Goal: Task Accomplishment & Management: Complete application form

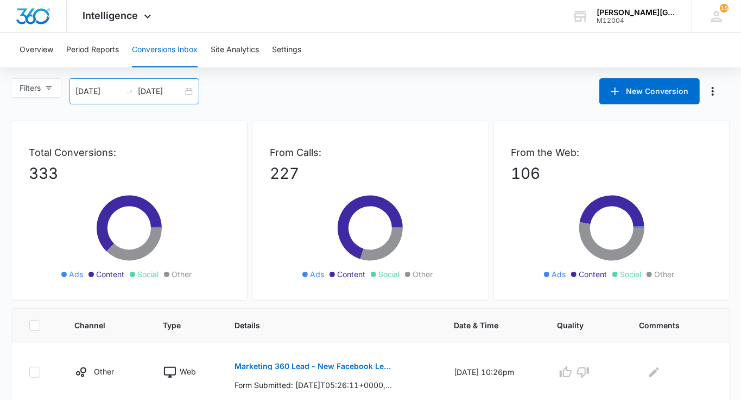
click at [173, 95] on input "[DATE]" at bounding box center [160, 91] width 45 height 12
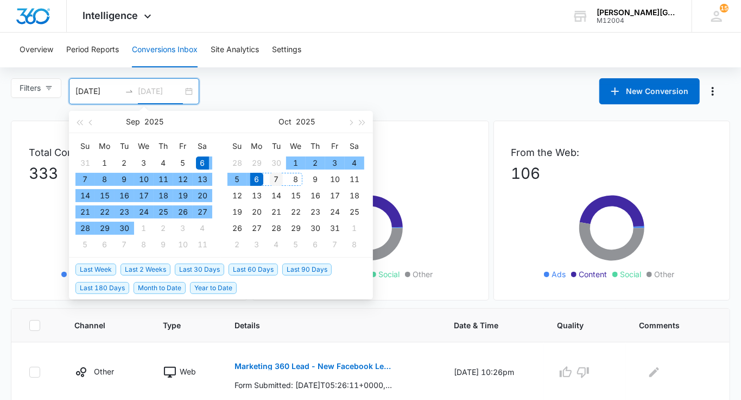
type input "[DATE]"
click at [280, 180] on div "7" at bounding box center [276, 179] width 13 height 13
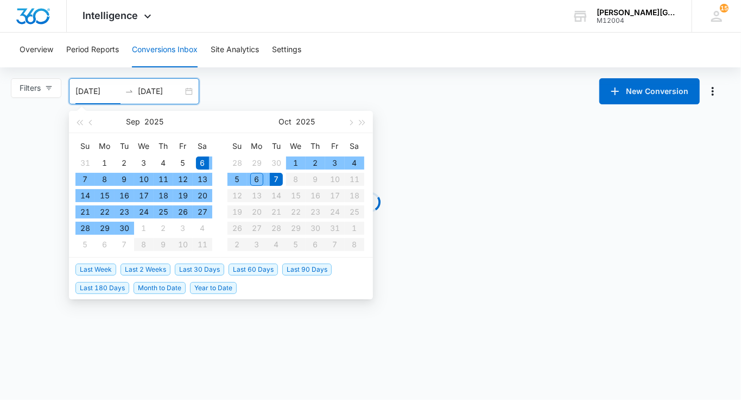
type input "[DATE]"
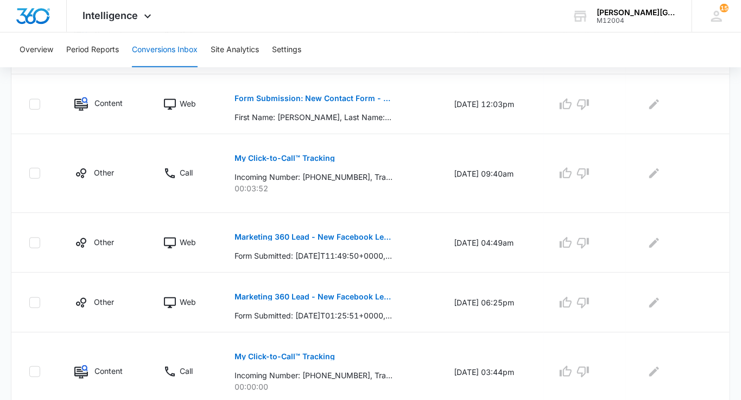
scroll to position [647, 0]
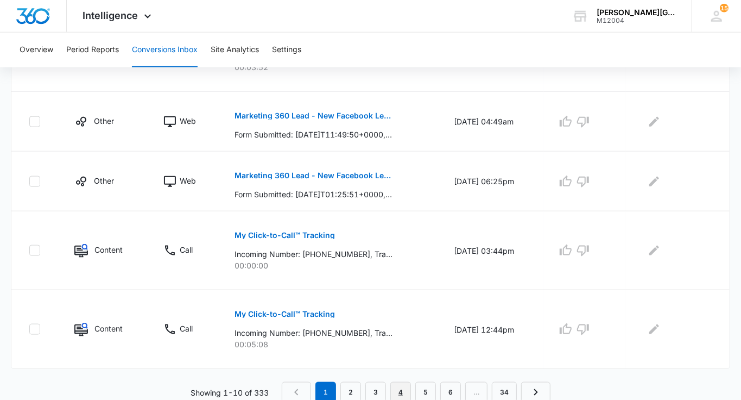
click at [403, 384] on link "4" at bounding box center [400, 392] width 21 height 21
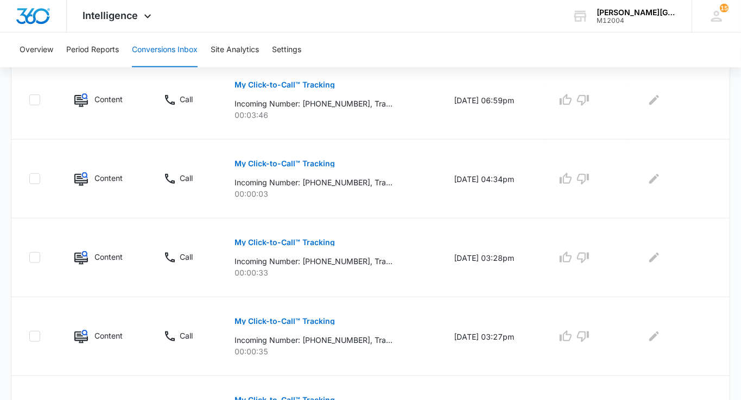
scroll to position [761, 0]
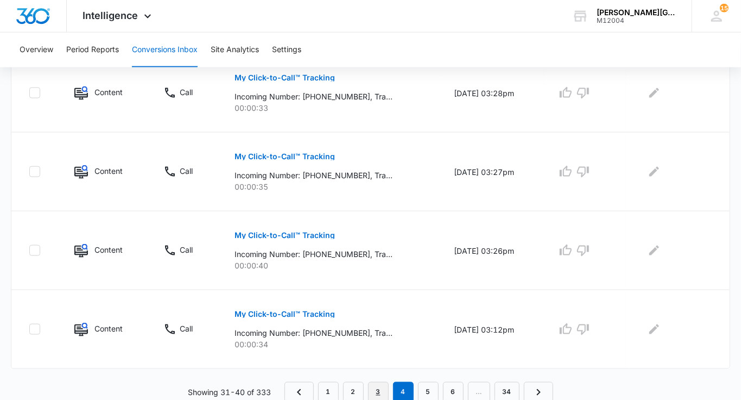
click at [383, 387] on link "3" at bounding box center [378, 392] width 21 height 21
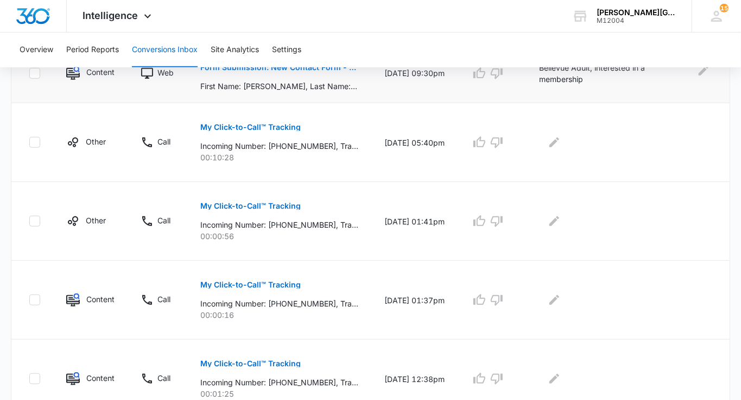
scroll to position [704, 0]
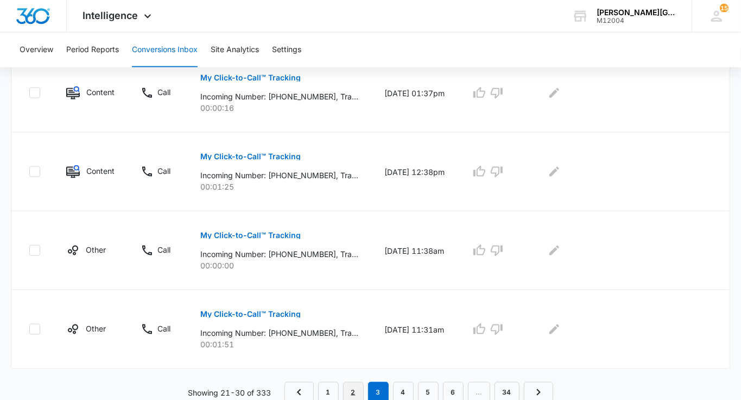
click at [353, 387] on link "2" at bounding box center [353, 392] width 21 height 21
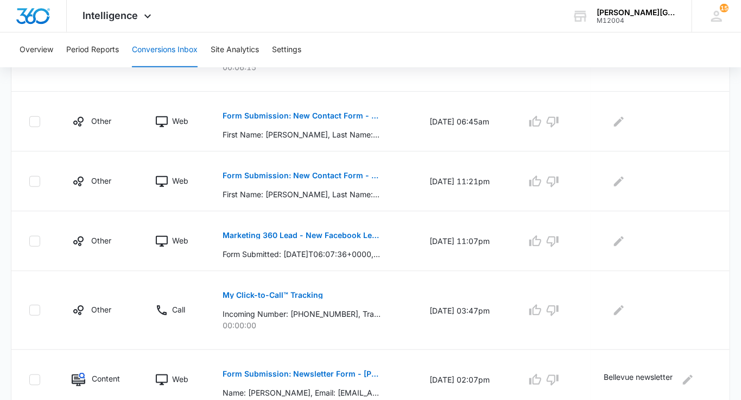
scroll to position [483, 0]
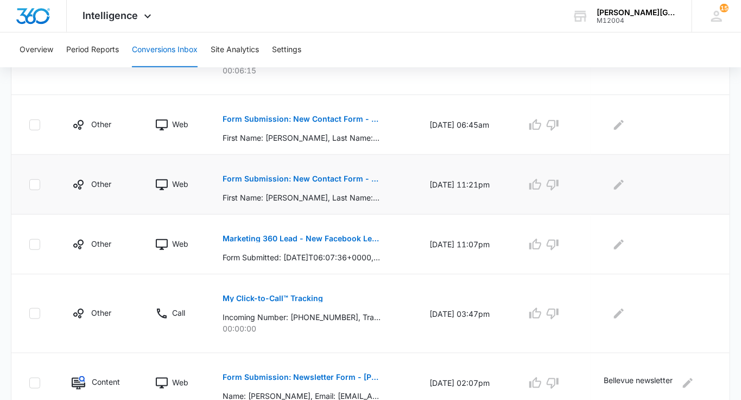
click at [322, 175] on p "Form Submission: New Contact Form - [PERSON_NAME] Tennis" at bounding box center [302, 179] width 158 height 8
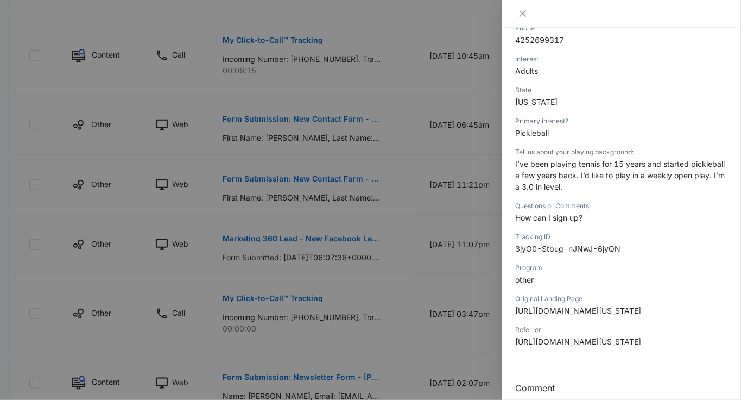
scroll to position [261, 0]
click at [453, 247] on div at bounding box center [370, 200] width 741 height 400
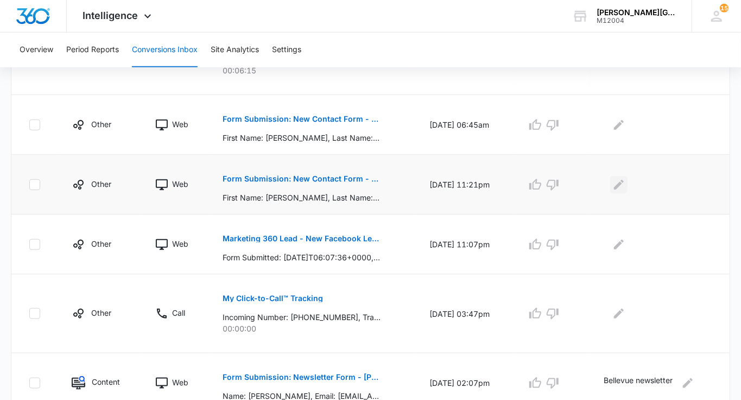
click at [623, 183] on icon "Edit Comments" at bounding box center [618, 184] width 13 height 13
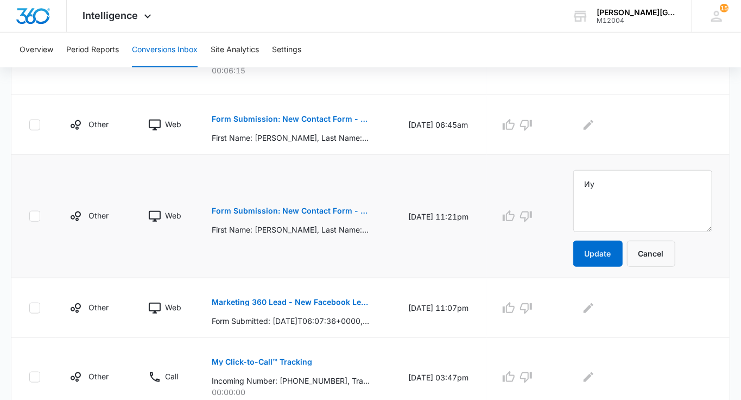
type textarea "[PERSON_NAME]"
type textarea "Bellevue Pickleball"
click at [611, 249] on button "Update" at bounding box center [597, 254] width 49 height 26
click at [336, 115] on p "Form Submission: New Contact Form - [PERSON_NAME] Tennis" at bounding box center [291, 119] width 158 height 8
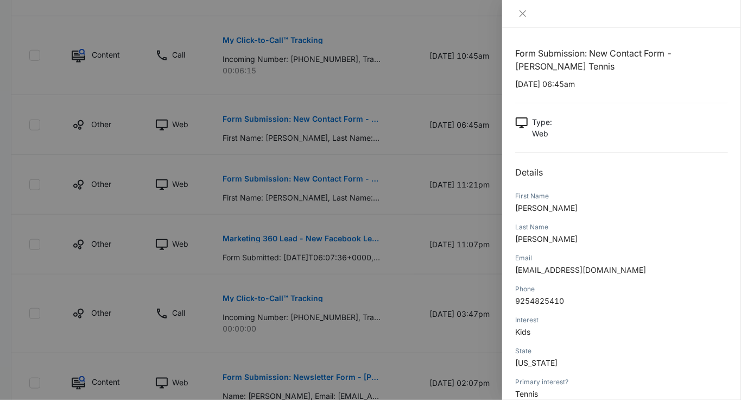
scroll to position [140, 0]
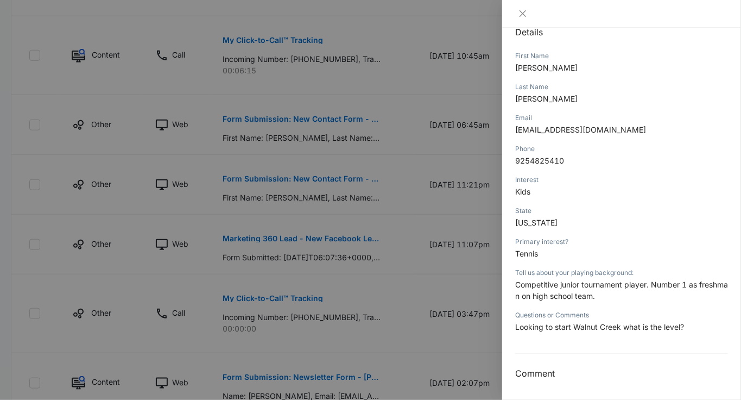
click at [439, 206] on div at bounding box center [370, 200] width 741 height 400
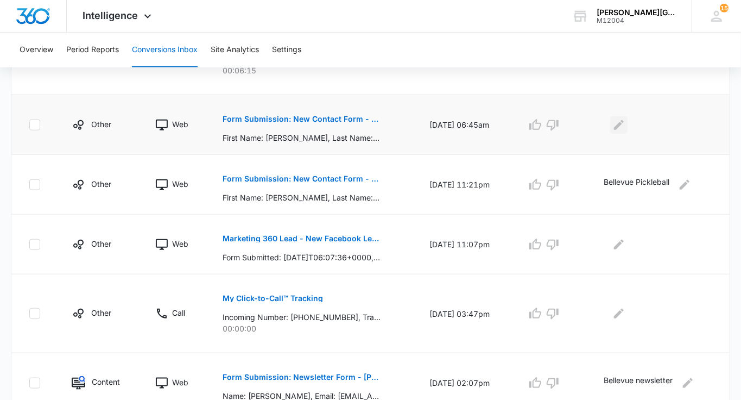
click at [619, 119] on icon "Edit Comments" at bounding box center [618, 124] width 13 height 13
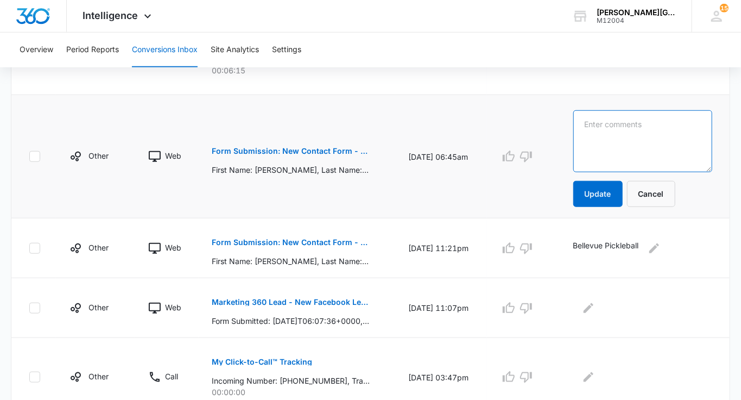
click at [619, 119] on textarea at bounding box center [642, 141] width 139 height 62
type textarea "Walnut Creek Junior"
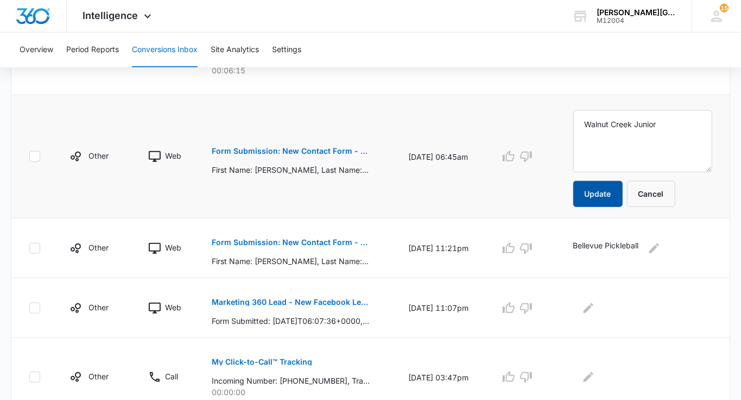
click at [598, 198] on button "Update" at bounding box center [597, 194] width 49 height 26
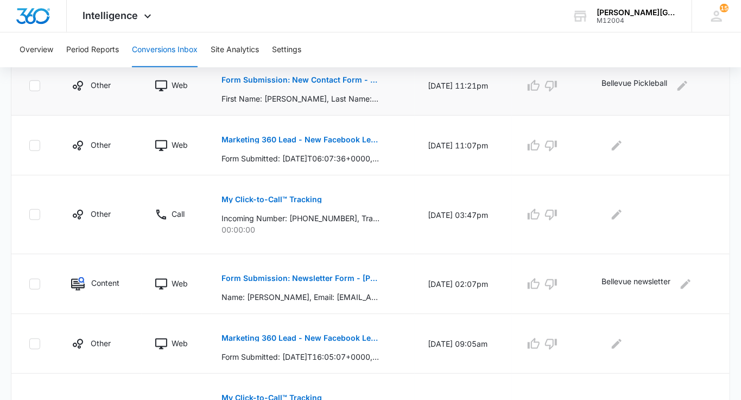
scroll to position [666, 0]
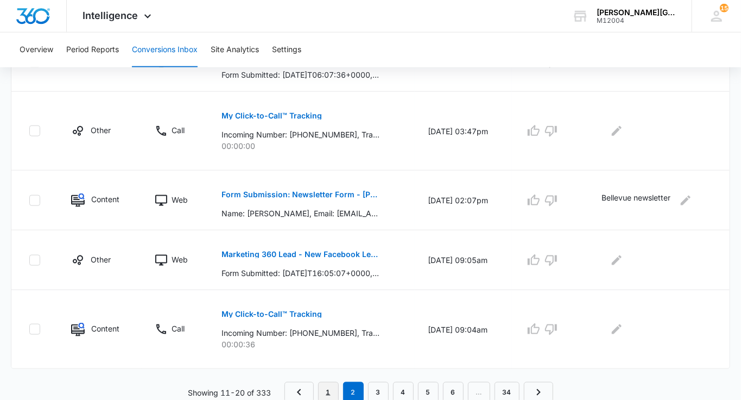
click at [332, 390] on link "1" at bounding box center [328, 392] width 21 height 21
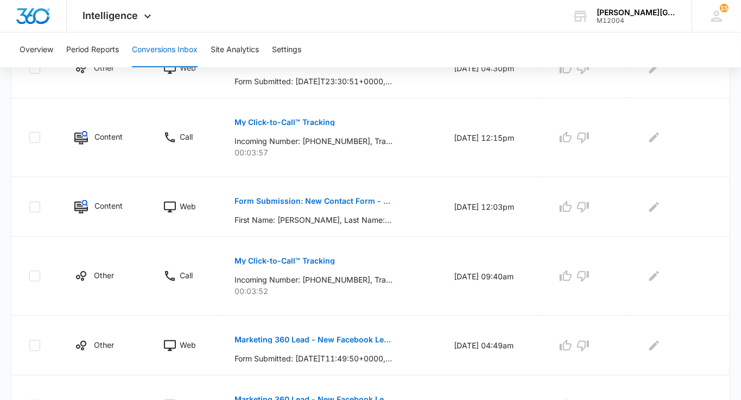
scroll to position [412, 0]
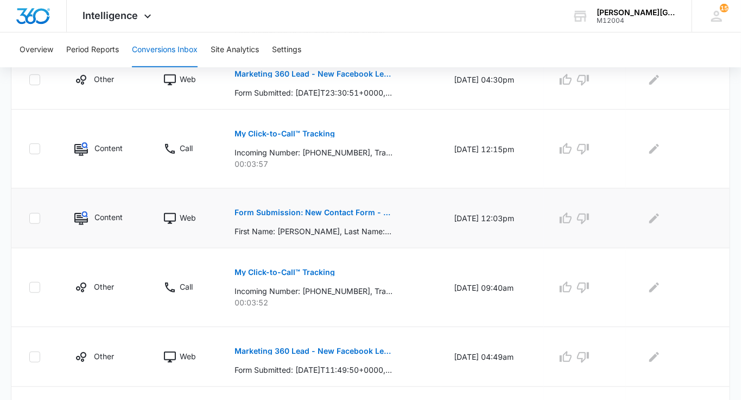
click at [353, 208] on p "Form Submission: New Contact Form - [PERSON_NAME] Tennis" at bounding box center [314, 212] width 158 height 8
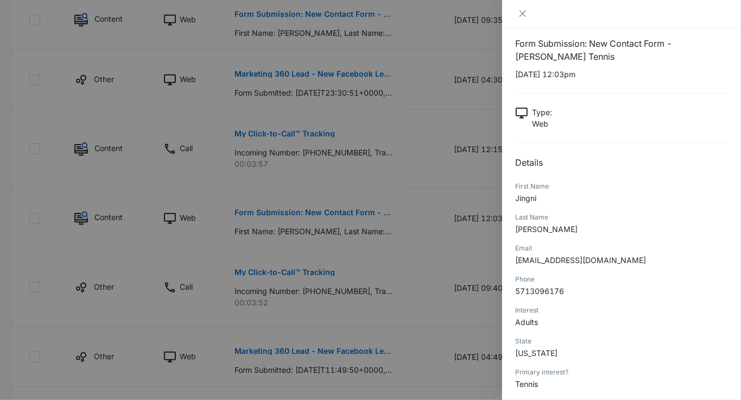
scroll to position [0, 0]
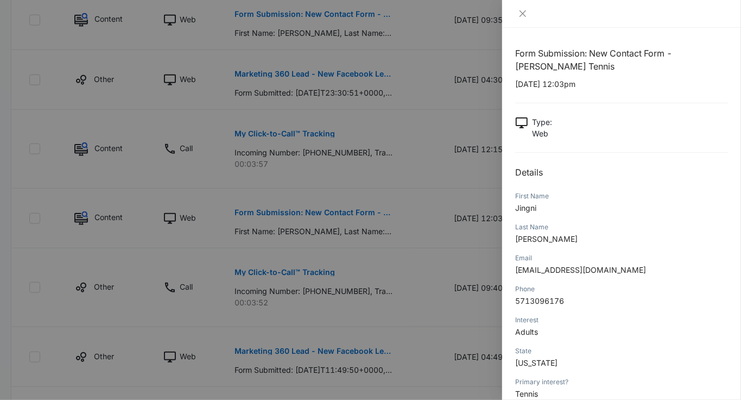
click at [483, 210] on div at bounding box center [370, 200] width 741 height 400
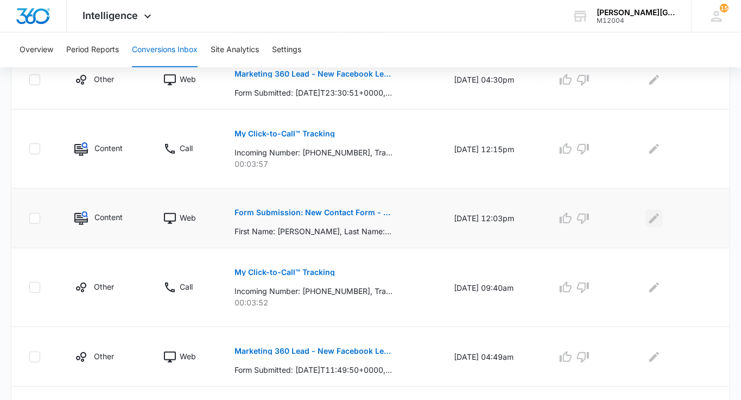
click at [661, 217] on icon "Edit Comments" at bounding box center [654, 218] width 13 height 13
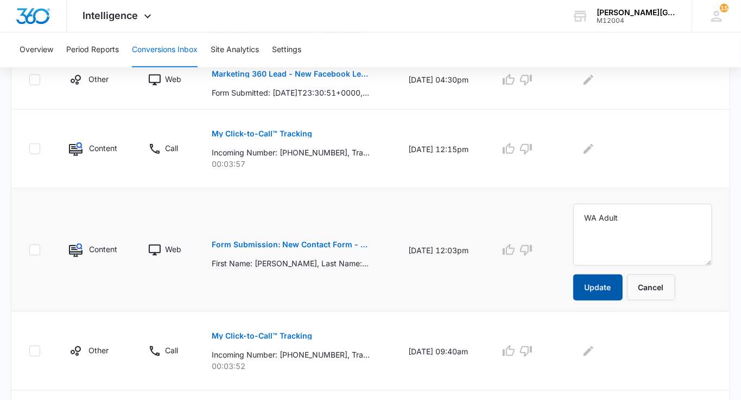
type textarea "WA Adult"
click at [616, 293] on button "Update" at bounding box center [597, 287] width 49 height 26
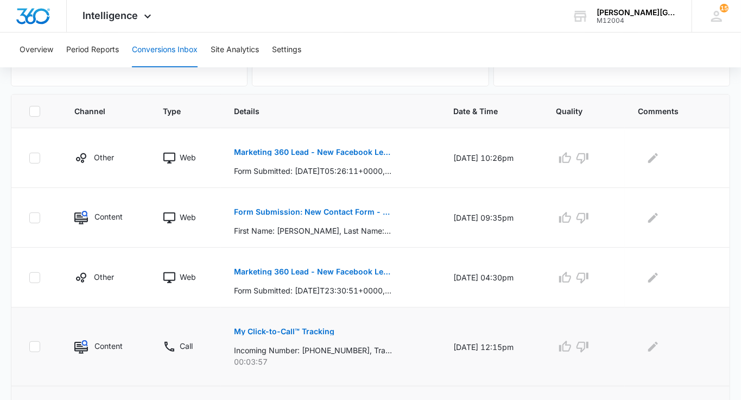
scroll to position [213, 0]
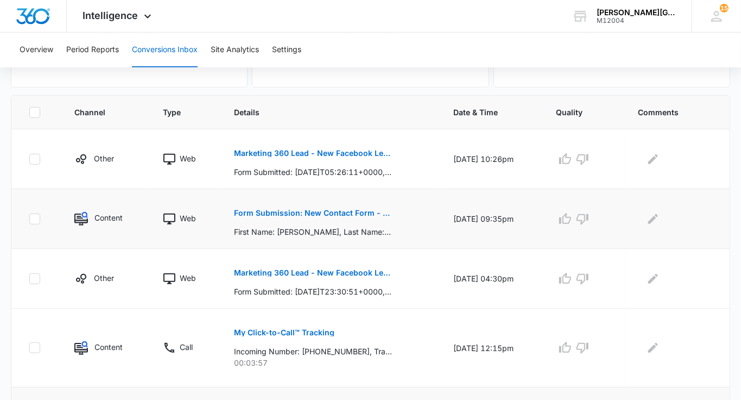
click at [352, 216] on button "Form Submission: New Contact Form - [PERSON_NAME] Tennis" at bounding box center [313, 213] width 158 height 26
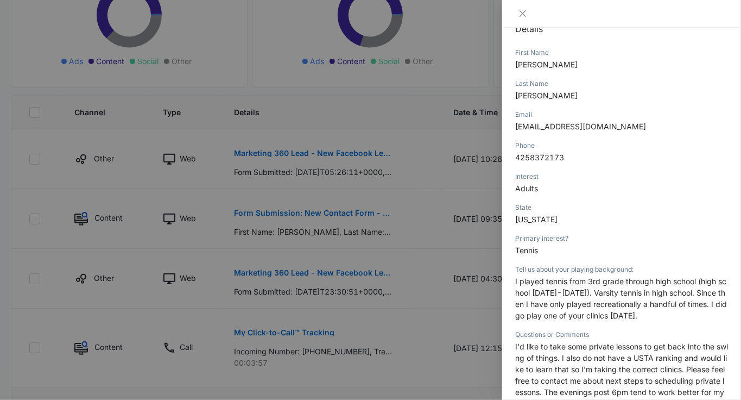
scroll to position [121, 0]
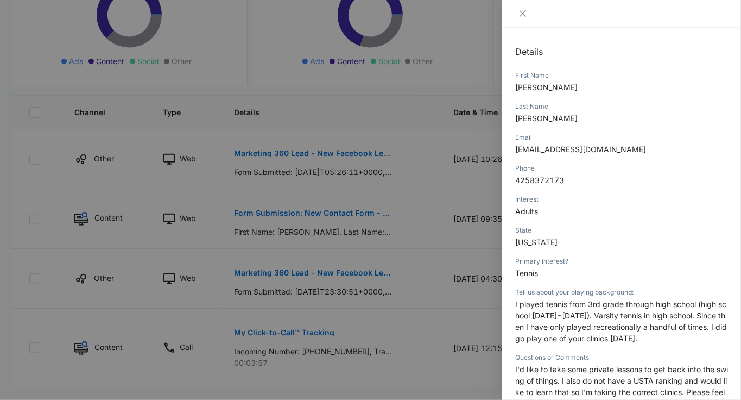
click at [577, 148] on span "[EMAIL_ADDRESS][DOMAIN_NAME]" at bounding box center [580, 148] width 131 height 9
copy span "[EMAIL_ADDRESS][DOMAIN_NAME]"
click at [360, 232] on div at bounding box center [370, 200] width 741 height 400
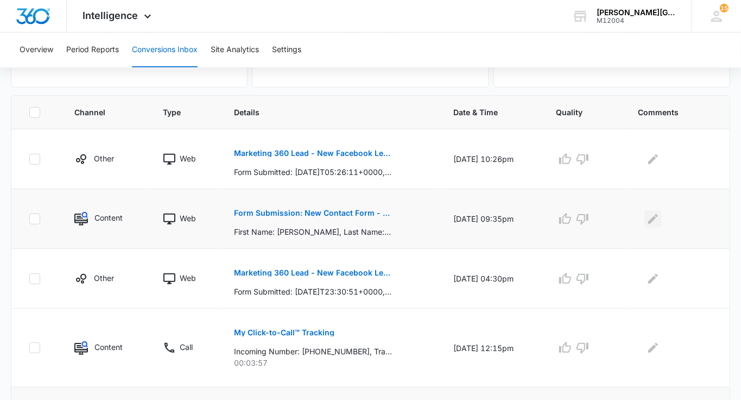
click at [660, 216] on icon "Edit Comments" at bounding box center [653, 218] width 13 height 13
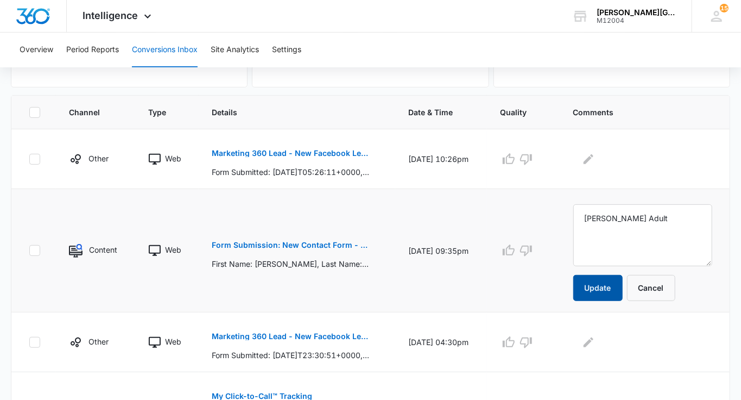
type textarea "[PERSON_NAME] Adult"
click at [609, 283] on button "Update" at bounding box center [597, 288] width 49 height 26
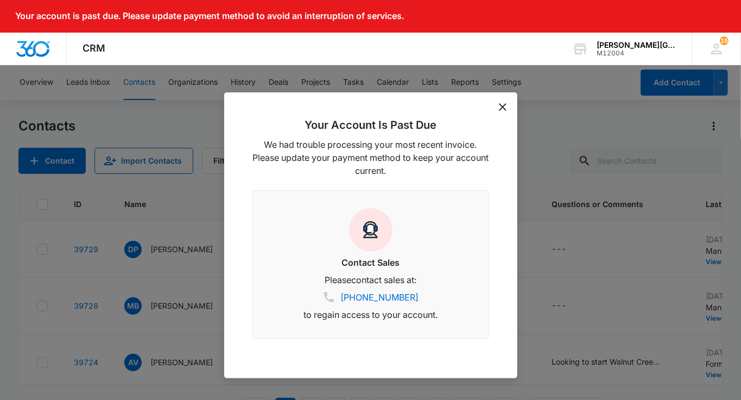
click at [498, 107] on div "Your Account Is Past Due We had trouble processing your most recent invoice. Pl…" at bounding box center [370, 235] width 293 height 286
click at [504, 105] on icon "dismiss this dialog" at bounding box center [503, 107] width 8 height 8
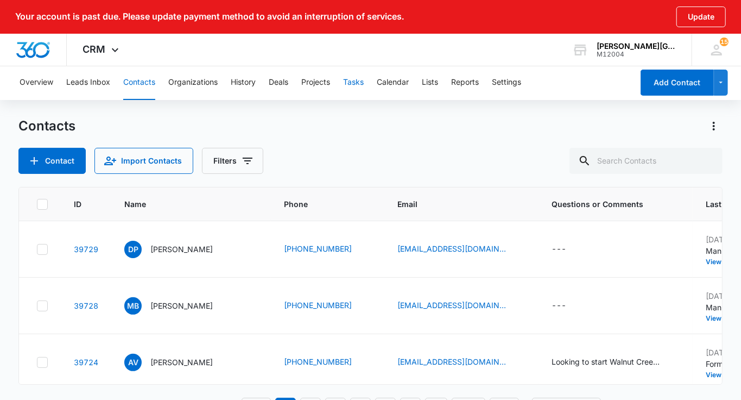
click at [363, 84] on button "Tasks" at bounding box center [353, 82] width 21 height 35
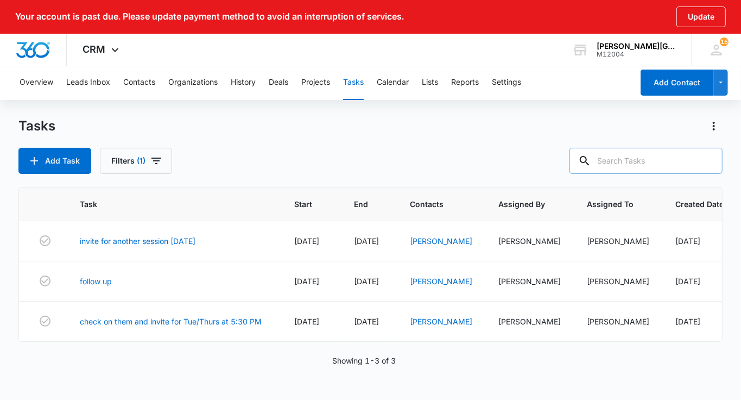
click at [648, 156] on input "text" at bounding box center [646, 161] width 153 height 26
click at [121, 88] on div "Overview Leads Inbox Contacts Organizations History Deals Projects Tasks Calend…" at bounding box center [323, 82] width 620 height 35
click at [146, 83] on button "Contacts" at bounding box center [139, 82] width 32 height 35
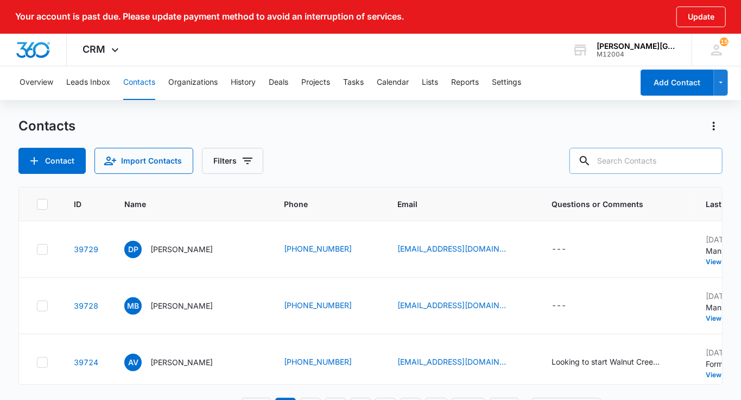
click at [653, 154] on input "text" at bounding box center [646, 161] width 153 height 26
paste input "schan330@gmail.com"
type input "schan330@gmail.com"
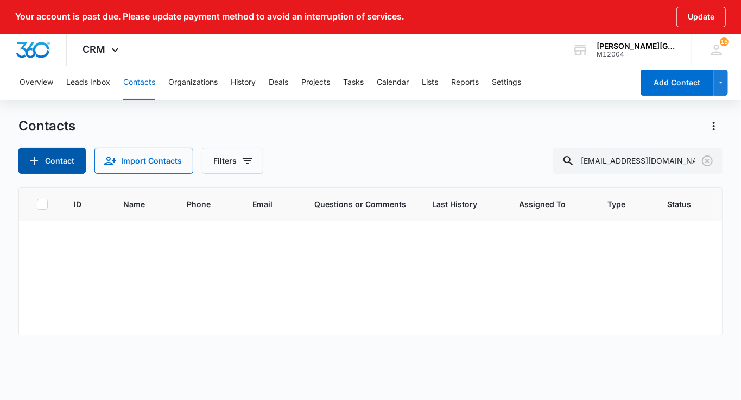
click at [54, 168] on button "Contact" at bounding box center [51, 161] width 67 height 26
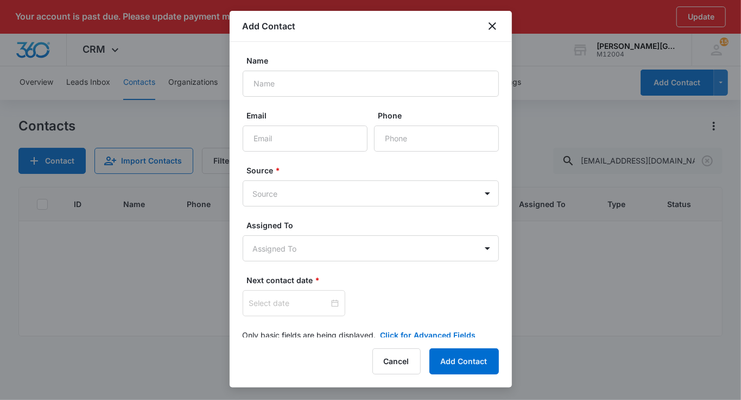
click at [287, 122] on div "Email" at bounding box center [305, 131] width 125 height 42
click at [287, 129] on input "Email" at bounding box center [305, 138] width 125 height 26
paste input "schan330@gmail.com"
type input "schan330@gmail.com"
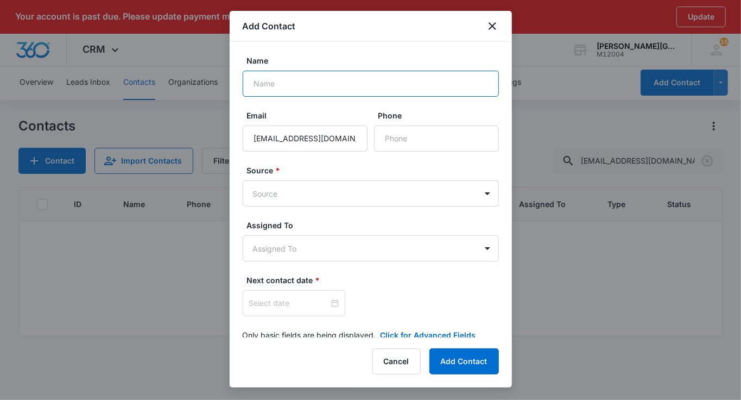
click at [280, 75] on input "Name" at bounding box center [371, 84] width 256 height 26
paste input "Ryan Dicke"
click at [273, 83] on input "Ryan Dicke" at bounding box center [371, 84] width 256 height 26
type input "Ryan & Kyle Dicke"
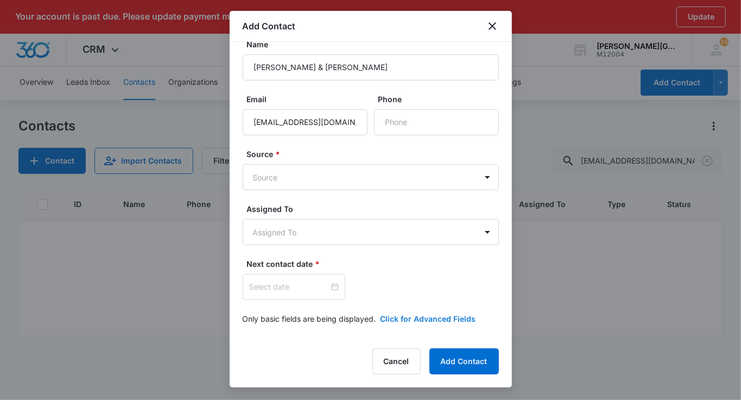
click at [405, 320] on button "Click for Advanced Fields" at bounding box center [429, 318] width 96 height 11
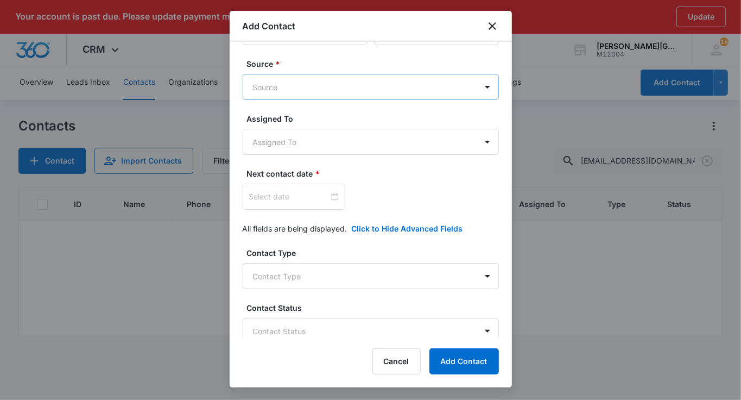
click at [324, 81] on body "Your account is past due. Please update payment method to avoid an interruption…" at bounding box center [370, 215] width 741 height 431
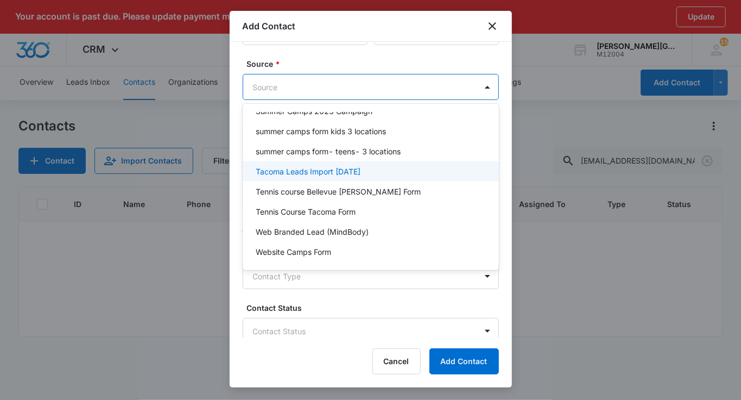
scroll to position [891, 0]
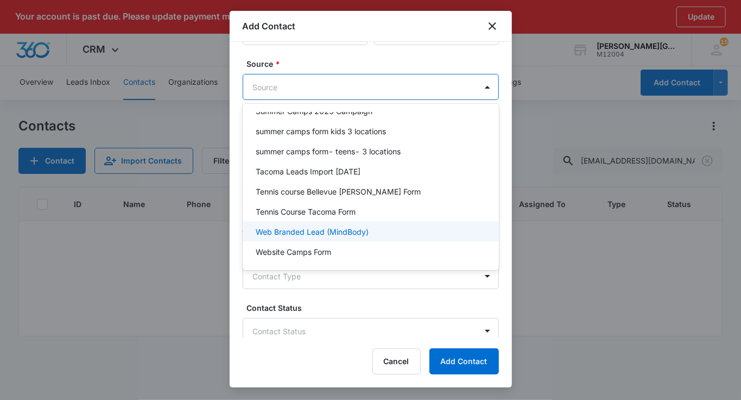
click at [320, 226] on p "Web Branded Lead (MindBody)" at bounding box center [312, 231] width 113 height 11
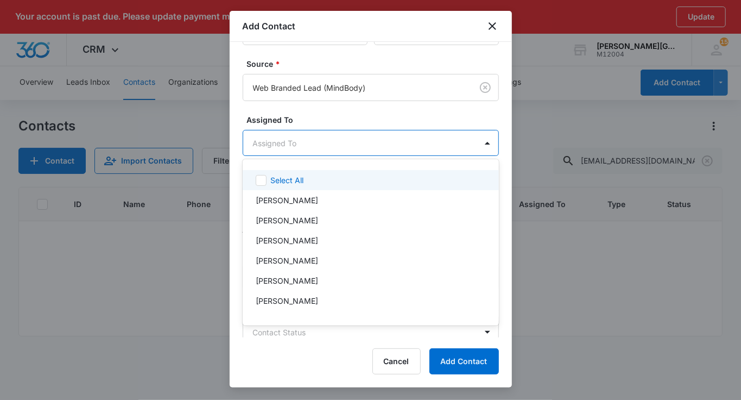
click at [302, 131] on body "Your account is past due. Please update payment method to avoid an interruption…" at bounding box center [370, 200] width 741 height 400
type input "eli"
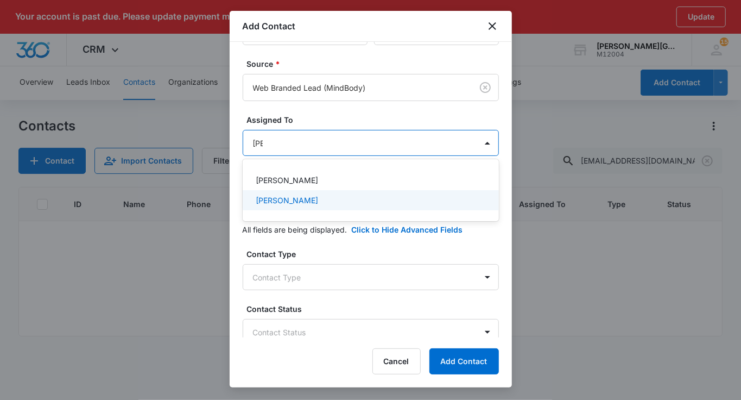
click at [280, 197] on p "[PERSON_NAME]" at bounding box center [287, 199] width 62 height 11
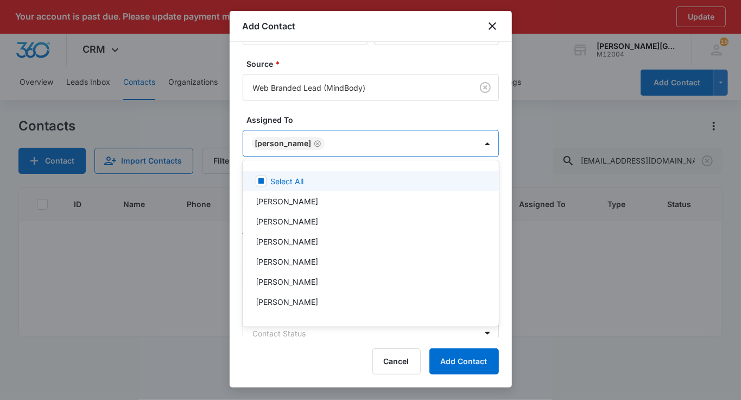
click at [358, 106] on div at bounding box center [370, 200] width 741 height 400
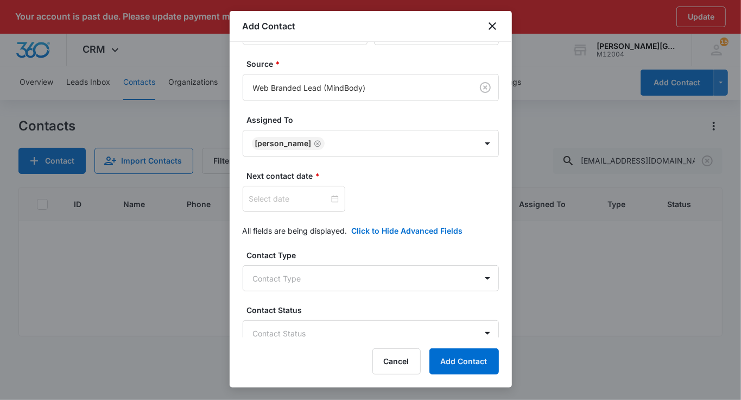
scroll to position [178, 0]
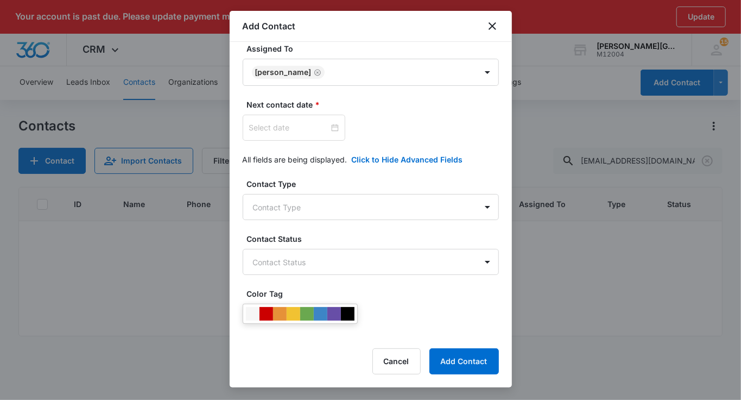
click at [288, 112] on div "Next contact date *" at bounding box center [371, 120] width 256 height 42
click at [291, 132] on div at bounding box center [294, 128] width 103 height 26
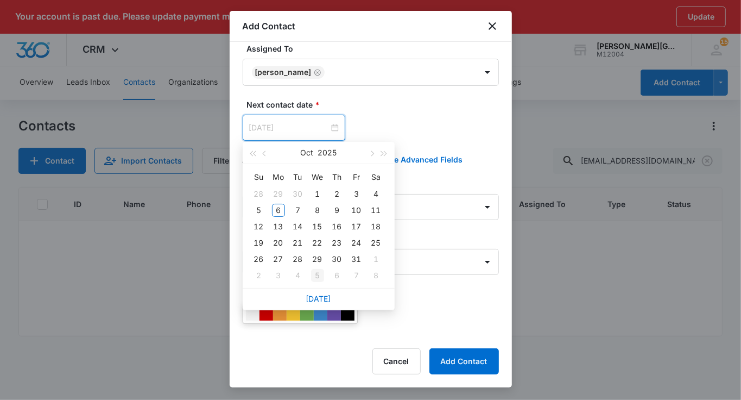
type input "Nov 5, 2025"
click at [316, 301] on link "Today" at bounding box center [318, 298] width 25 height 9
type input "Oct 6, 2025"
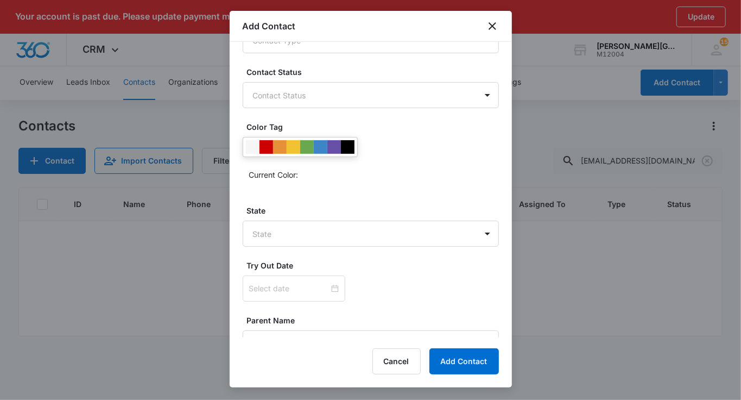
scroll to position [362, 0]
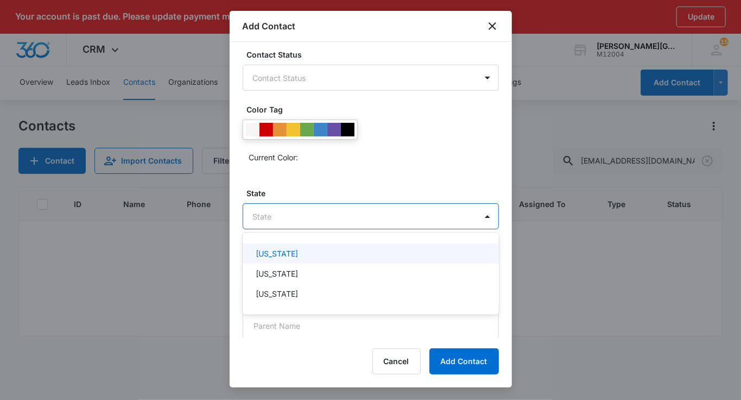
click at [294, 217] on body "Your account is past due. Please update payment method to avoid an interruption…" at bounding box center [370, 200] width 741 height 400
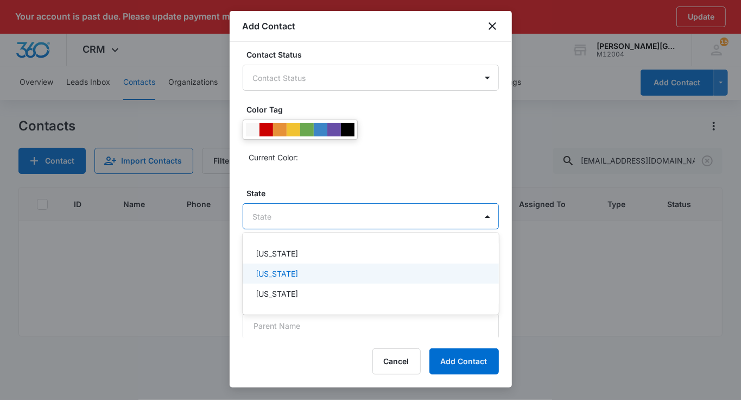
click at [281, 273] on p "[US_STATE]" at bounding box center [277, 273] width 42 height 11
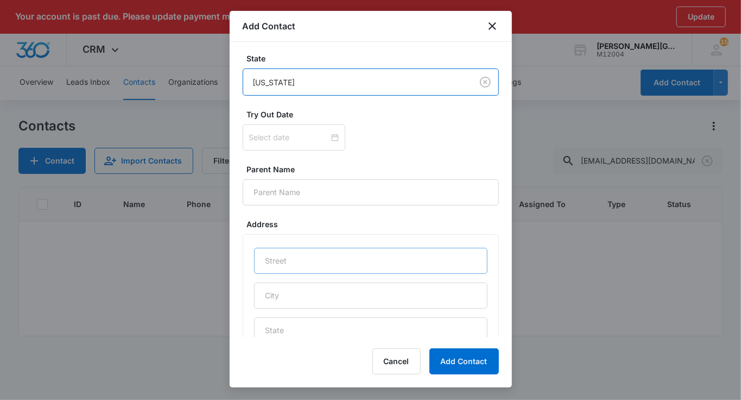
scroll to position [507, 0]
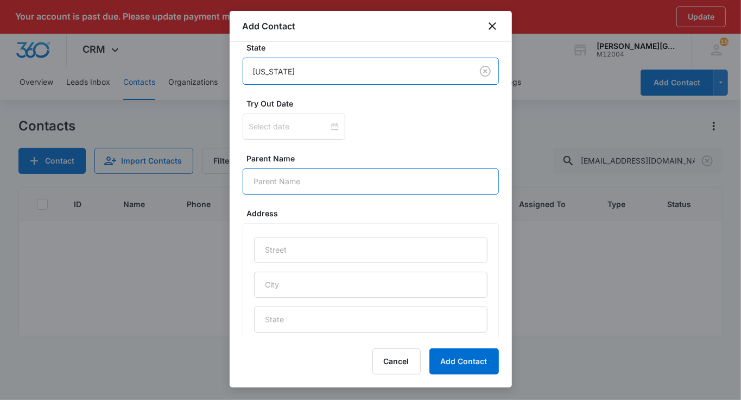
click at [286, 186] on input "Parent Name" at bounding box center [371, 181] width 256 height 26
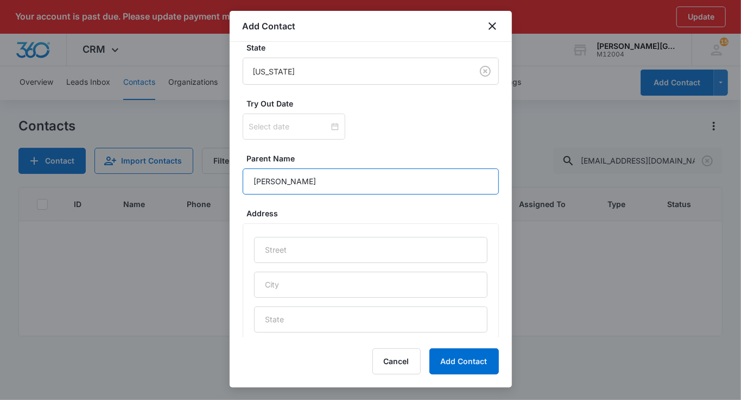
type input "Sara"
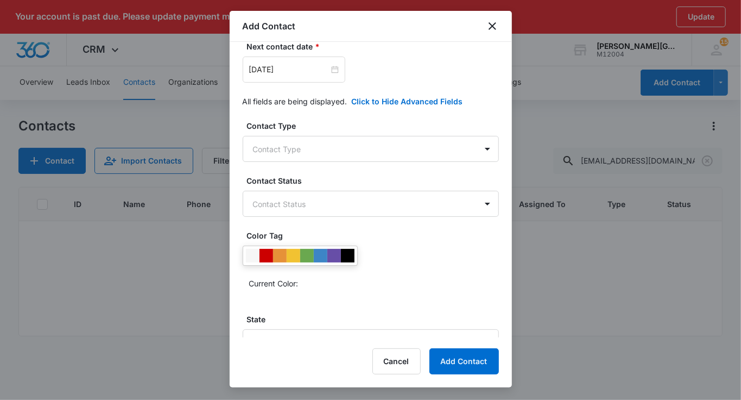
scroll to position [0, 0]
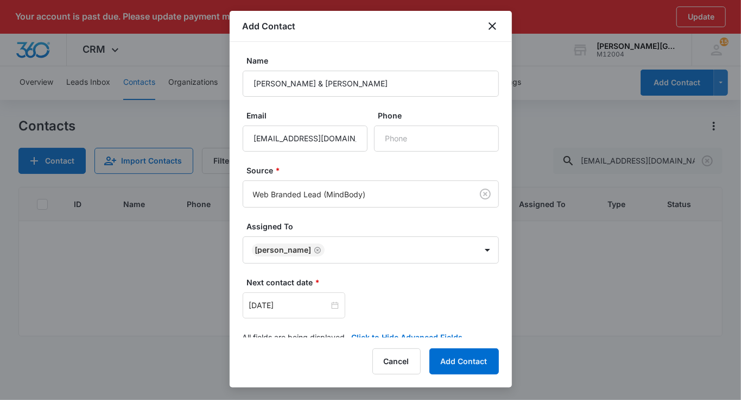
click at [574, 262] on div at bounding box center [370, 200] width 741 height 400
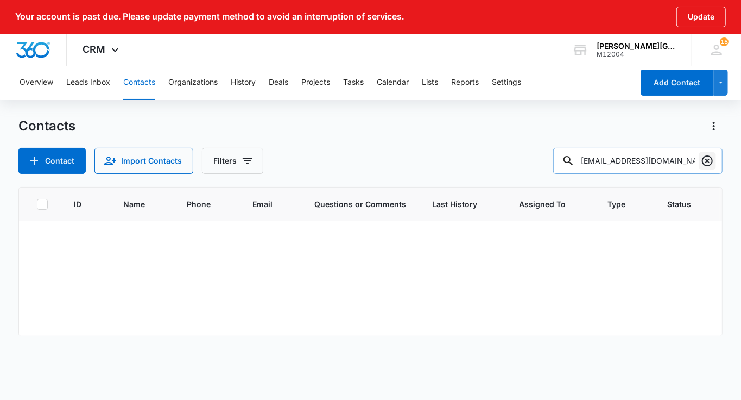
click at [712, 159] on icon "Clear" at bounding box center [707, 160] width 11 height 11
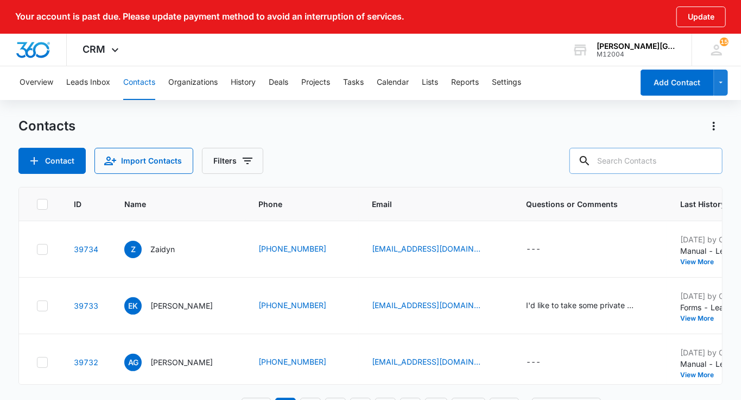
paste input "carlkevlin@gmail.com"
type input "carlkevlin@gmail.com"
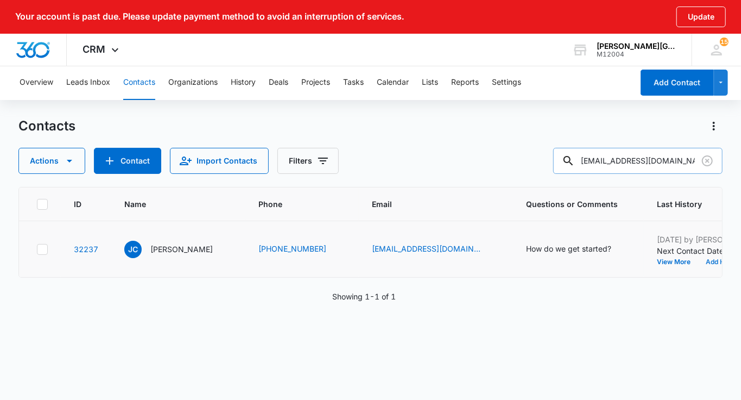
click at [698, 265] on button "Add History" at bounding box center [724, 261] width 52 height 7
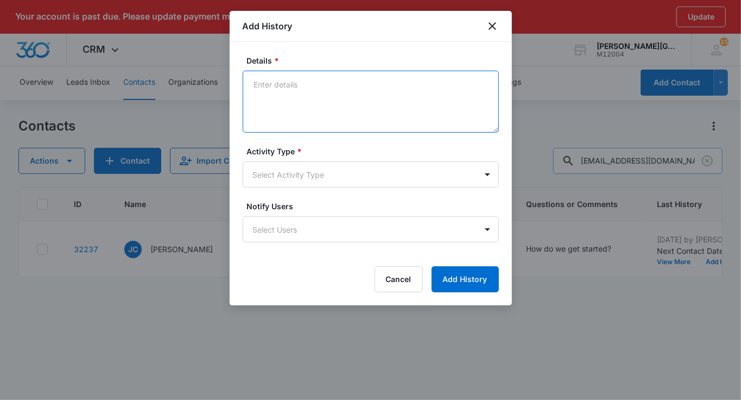
click at [300, 100] on textarea "Details *" at bounding box center [371, 102] width 256 height 62
paste textarea "Hi Elizabeth, Thanks for reaching out again! Jeevan had some basketball conflic…"
click at [287, 111] on textarea "Hi Elizabeth, Thanks for reaching out again! Jeevan had some basketball conflic…" at bounding box center [371, 102] width 256 height 62
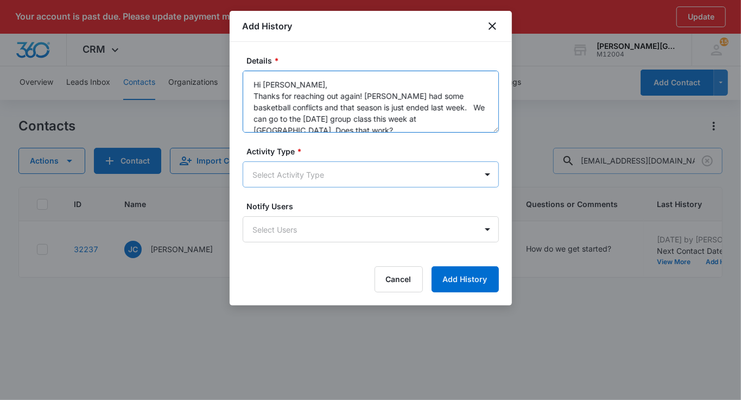
type textarea "Hi Elizabeth, Thanks for reaching out again! Jeevan had some basketball conflic…"
click at [287, 173] on body "Your account is past due. Please update payment method to avoid an interruption…" at bounding box center [370, 215] width 741 height 431
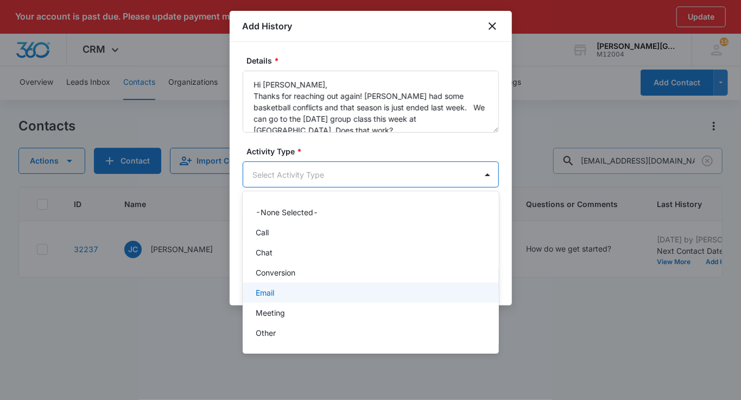
click at [256, 287] on p "Email" at bounding box center [265, 292] width 18 height 11
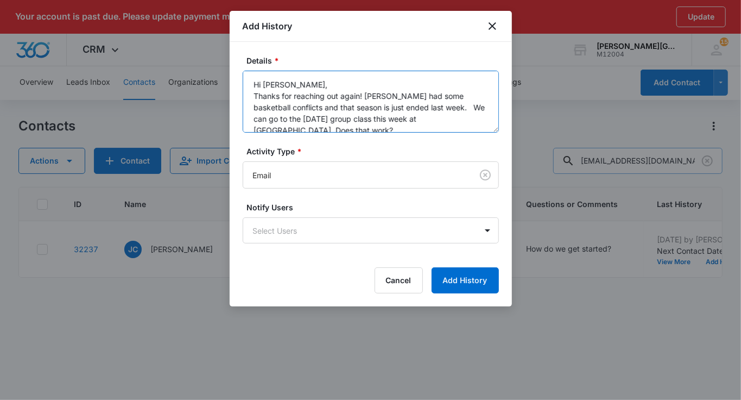
click at [304, 90] on textarea "Hi Elizabeth, Thanks for reaching out again! Jeevan had some basketball conflic…" at bounding box center [371, 102] width 256 height 62
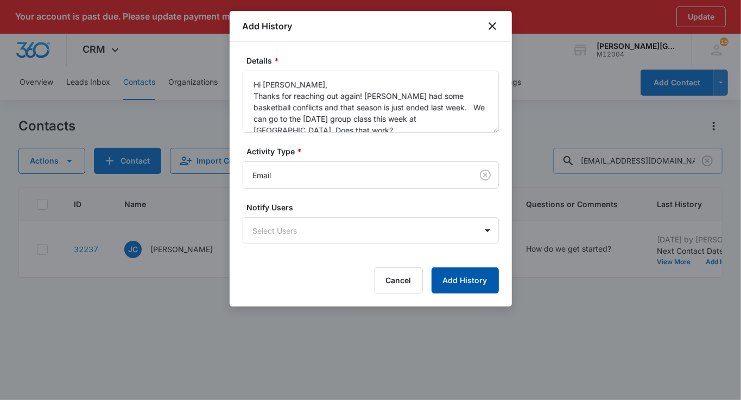
click at [478, 274] on button "Add History" at bounding box center [465, 280] width 67 height 26
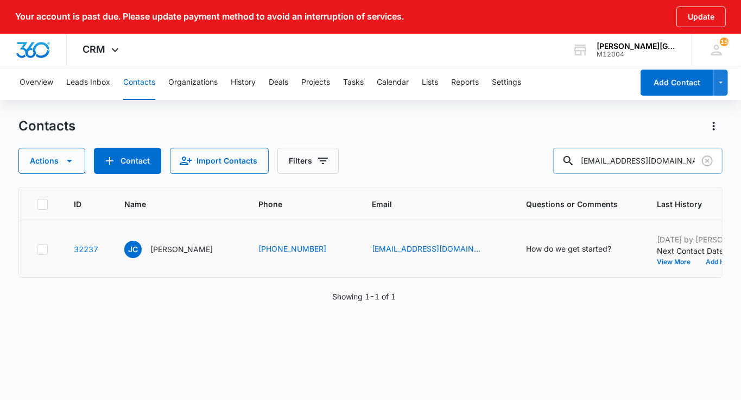
click at [698, 265] on button "Add History" at bounding box center [724, 261] width 52 height 7
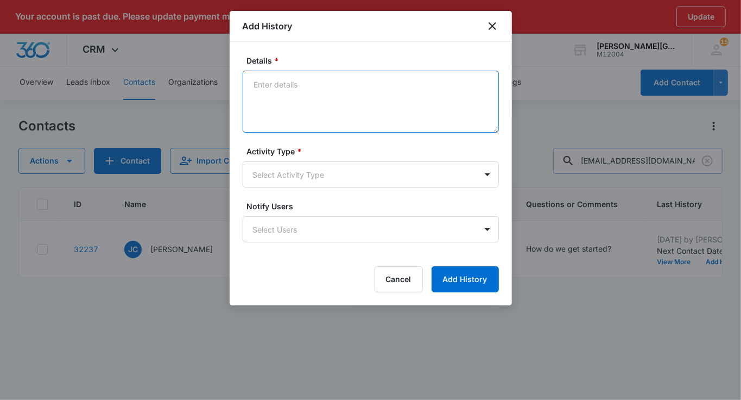
click at [387, 101] on textarea "Details *" at bounding box center [371, 102] width 256 height 62
paste textarea "Hi Elizabeth, Thanks for reaching out again! Jeevan had some basketball conflic…"
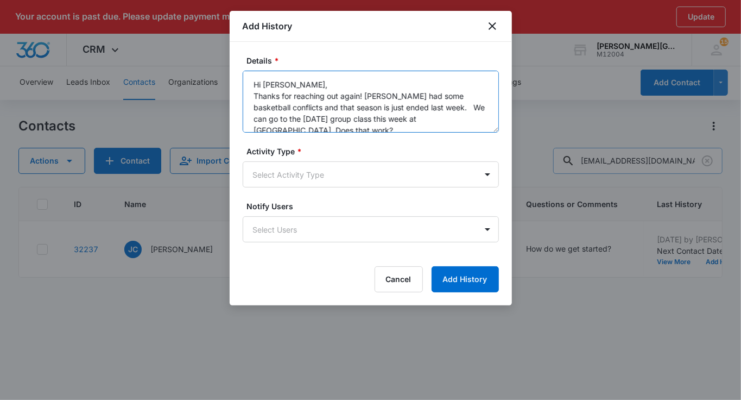
scroll to position [60, 0]
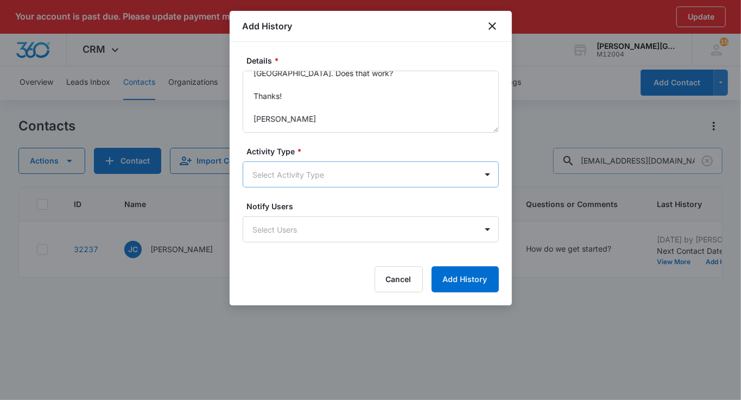
click at [287, 180] on body "Your account is past due. Please update payment method to avoid an interruption…" at bounding box center [370, 215] width 741 height 431
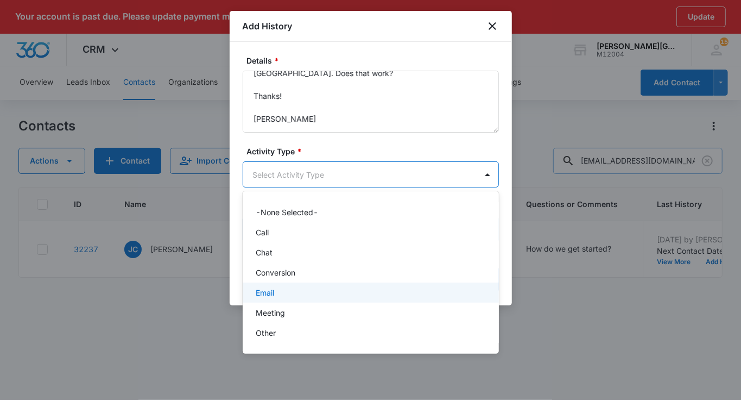
drag, startPoint x: 263, startPoint y: 290, endPoint x: 270, endPoint y: 226, distance: 64.5
click at [263, 287] on p "Email" at bounding box center [265, 292] width 18 height 11
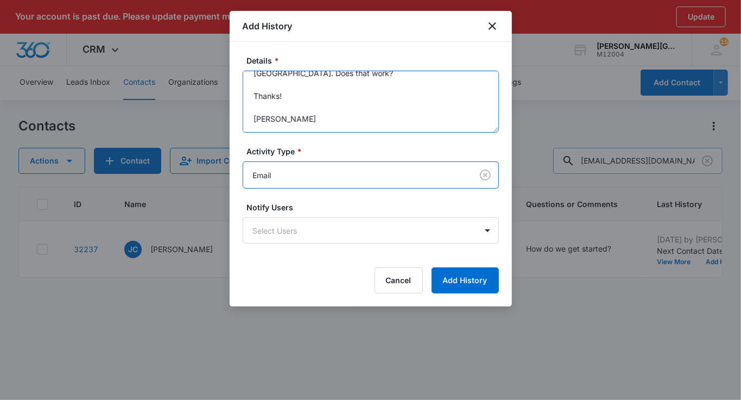
click at [290, 110] on textarea "Hi Elizabeth, Thanks for reaching out again! Jeevan had some basketball conflic…" at bounding box center [371, 102] width 256 height 62
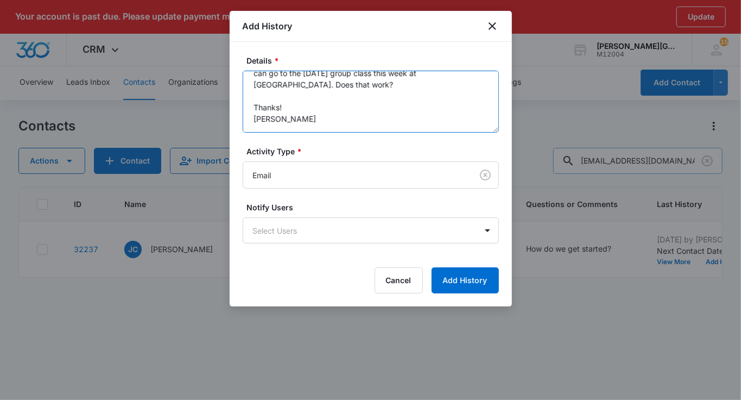
scroll to position [57, 0]
type textarea "Hi Elizabeth, Thanks for reaching out again! Jeevan had some basketball conflic…"
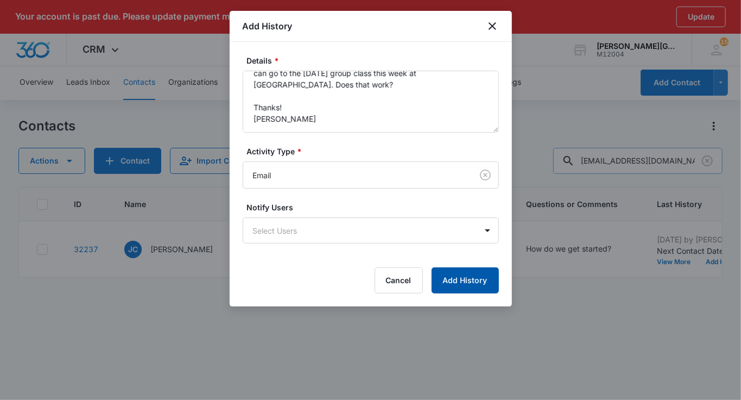
click at [467, 268] on button "Add History" at bounding box center [465, 280] width 67 height 26
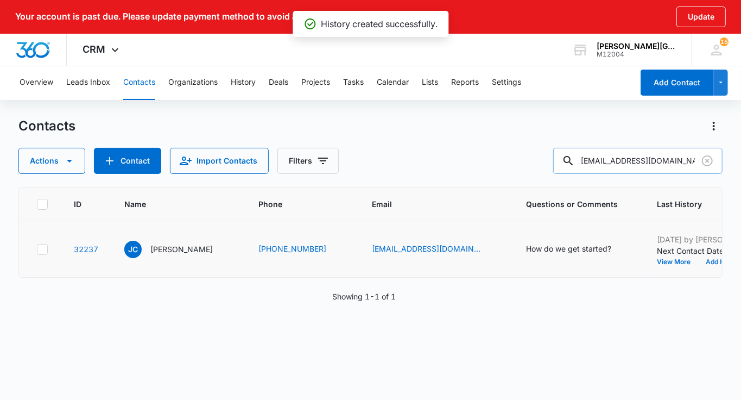
click at [698, 265] on button "Add History" at bounding box center [724, 261] width 52 height 7
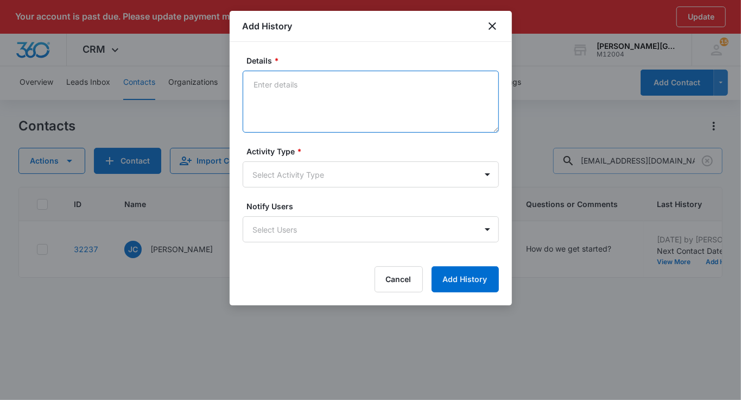
click at [277, 90] on textarea "Details *" at bounding box center [371, 102] width 256 height 62
paste textarea "Hi Kevin, Thank you for getting back to me! Hope you had a wonderful weekend! N…"
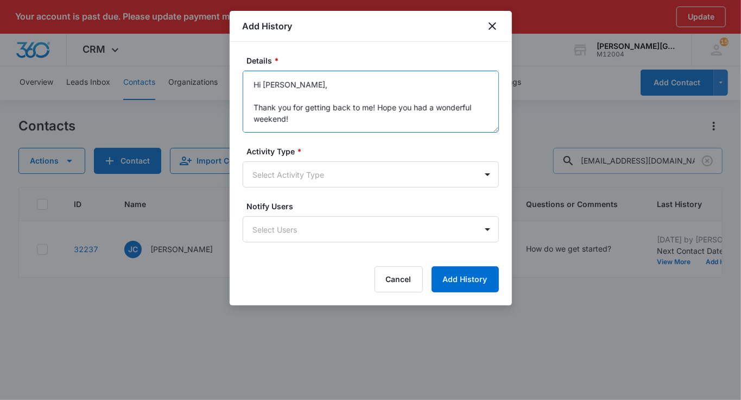
scroll to position [265, 0]
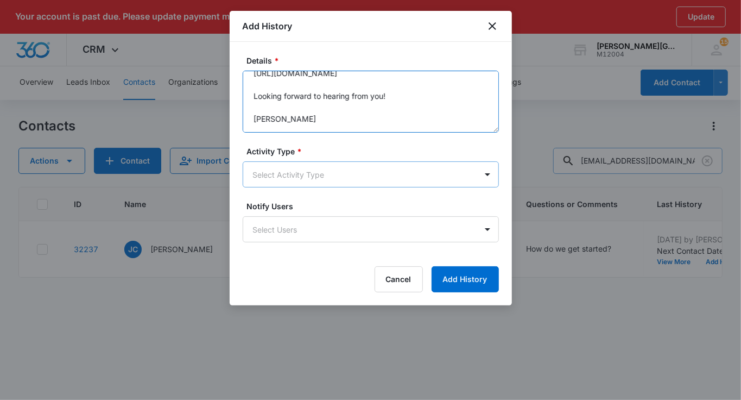
type textarea "Hi Kevin, Thank you for getting back to me! Hope you had a wonderful weekend! N…"
click at [280, 164] on body "Your account is past due. Please update payment method to avoid an interruption…" at bounding box center [370, 215] width 741 height 431
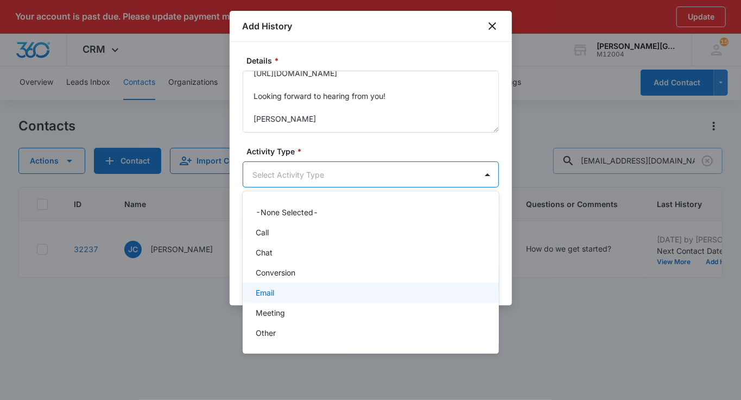
click at [267, 287] on p "Email" at bounding box center [265, 292] width 18 height 11
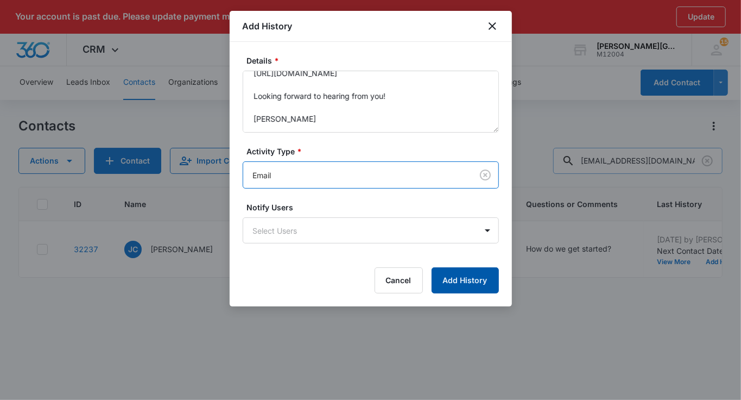
click at [467, 283] on button "Add History" at bounding box center [465, 280] width 67 height 26
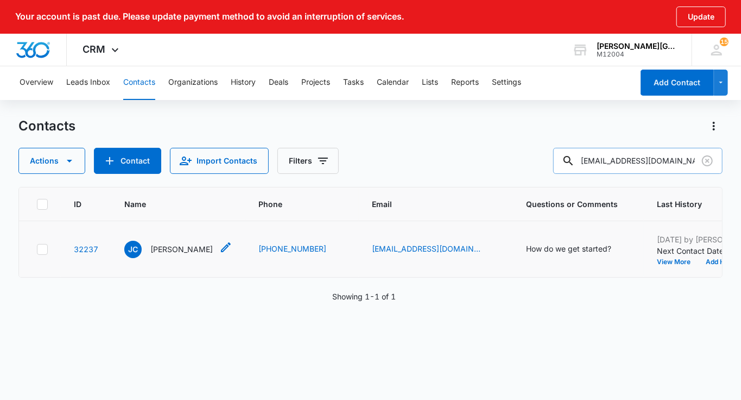
click at [162, 255] on p "Jeevan Carlin" at bounding box center [181, 248] width 62 height 11
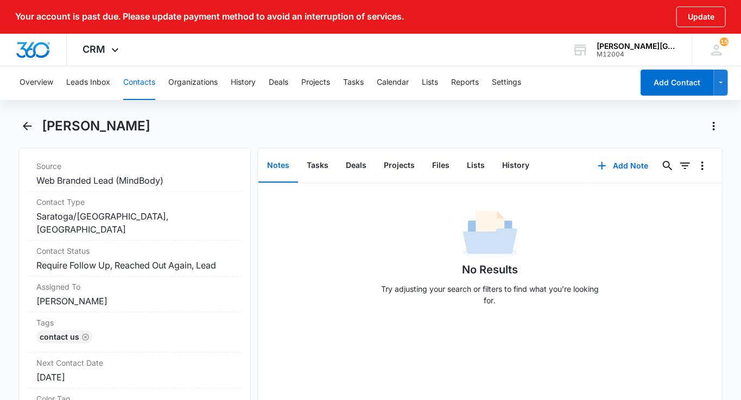
scroll to position [548, 0]
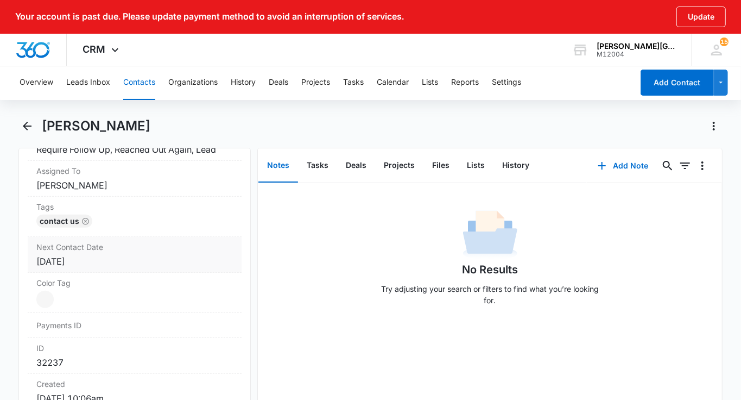
click at [109, 258] on div "Oct 1, 2025" at bounding box center [134, 261] width 197 height 13
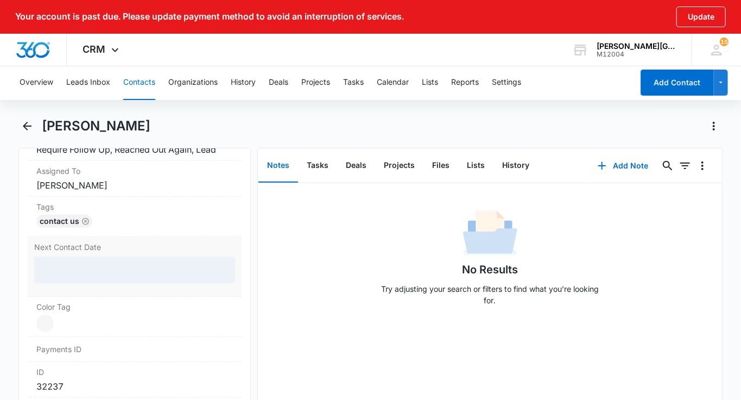
scroll to position [561, 0]
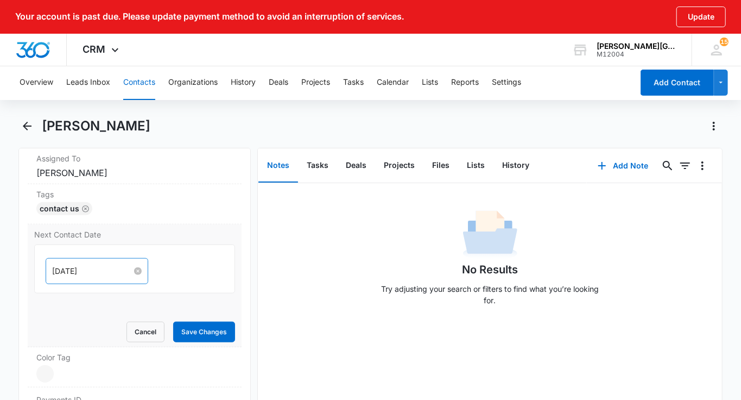
click at [100, 268] on input "Oct 1, 2025" at bounding box center [92, 271] width 80 height 12
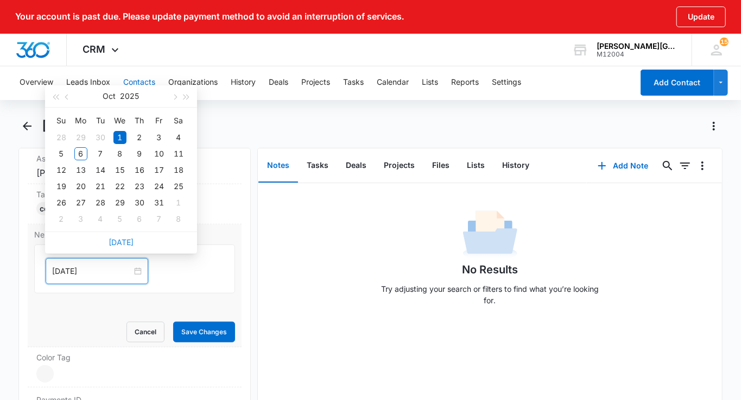
click at [122, 244] on link "Today" at bounding box center [121, 241] width 25 height 9
type input "Oct 6, 2025"
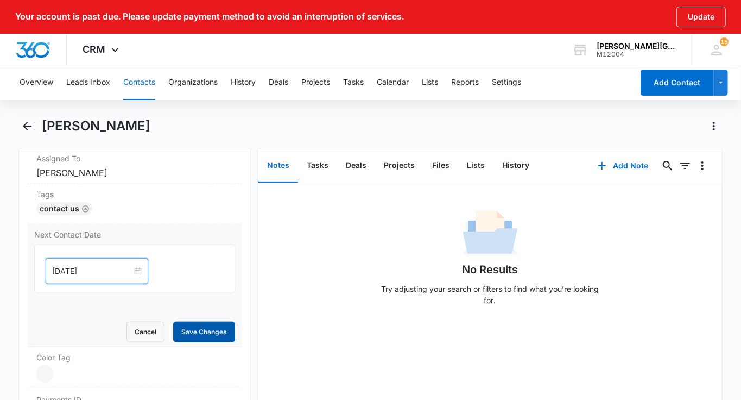
click at [210, 335] on button "Save Changes" at bounding box center [204, 331] width 62 height 21
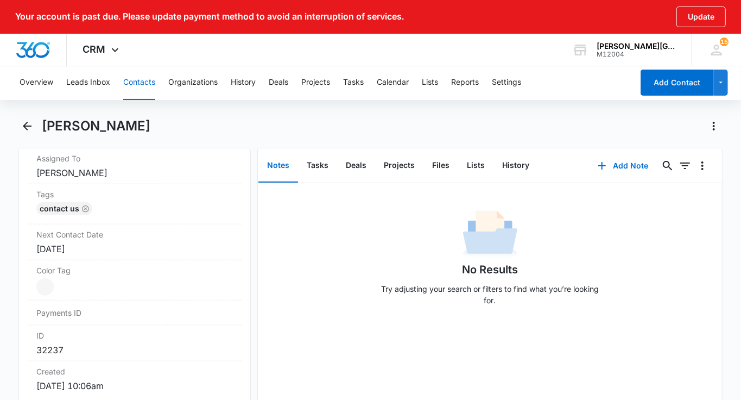
click at [133, 88] on button "Contacts" at bounding box center [139, 82] width 32 height 35
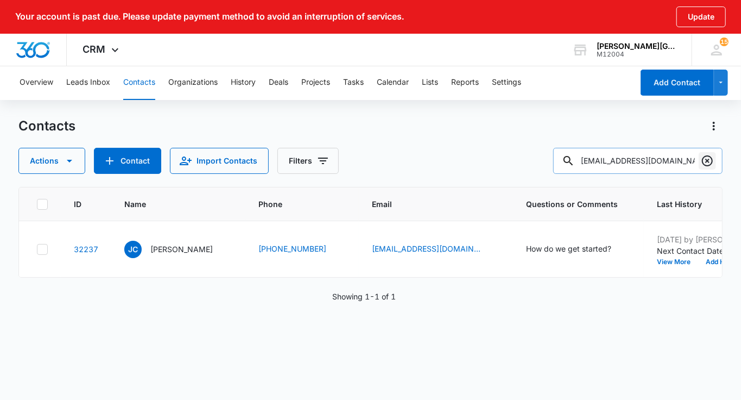
click at [704, 160] on icon "Clear" at bounding box center [707, 160] width 13 height 13
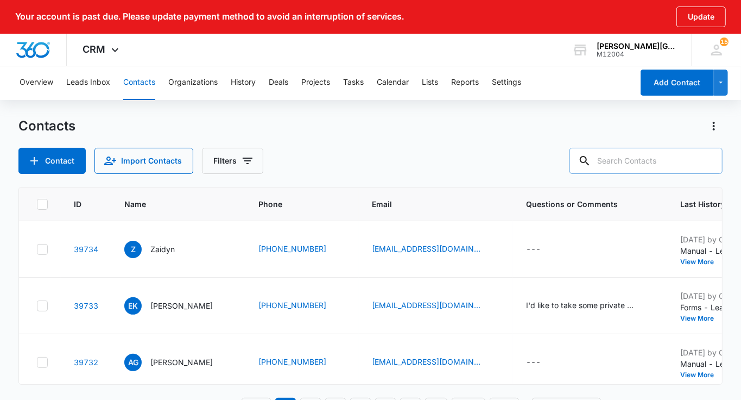
paste input "schan330@gmail.com"
type input "schan330@gmail.com"
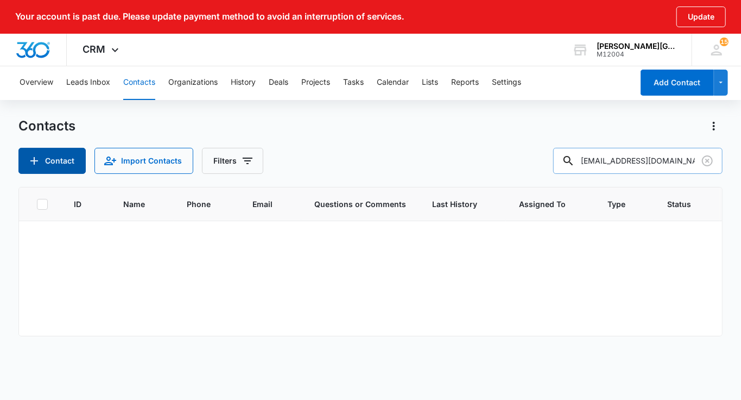
click at [64, 166] on button "Contact" at bounding box center [51, 161] width 67 height 26
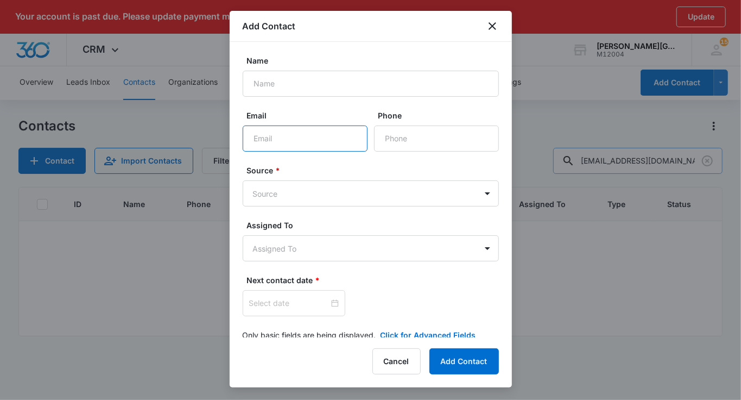
click at [312, 142] on input "Email" at bounding box center [305, 138] width 125 height 26
paste input "schan330@gmail.com"
type input "schan330@gmail.com"
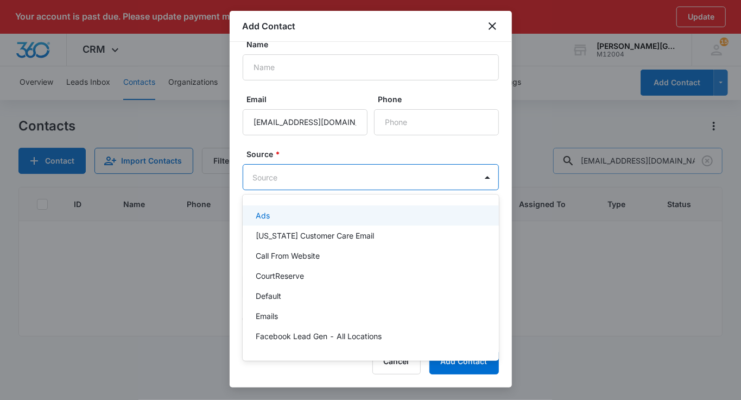
click at [307, 175] on body "Your account is past due. Please update payment method to avoid an interruption…" at bounding box center [370, 200] width 741 height 400
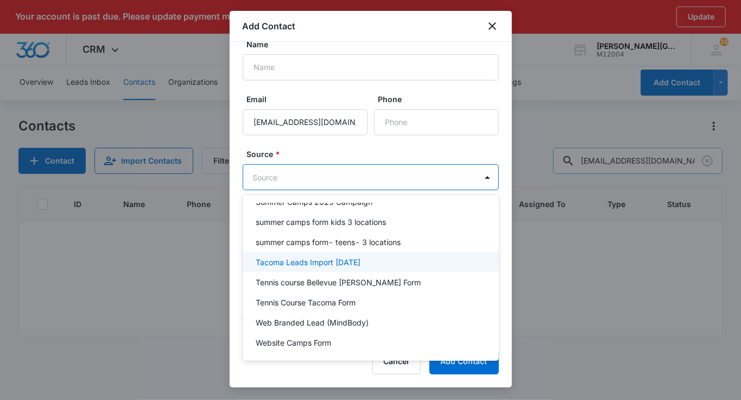
scroll to position [891, 0]
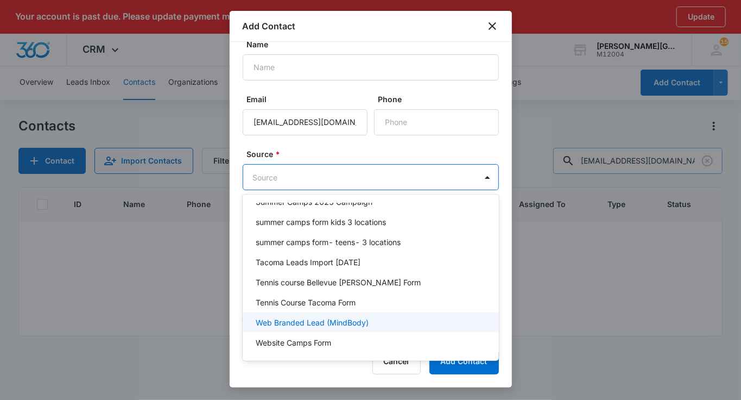
click at [332, 317] on p "Web Branded Lead (MindBody)" at bounding box center [312, 322] width 113 height 11
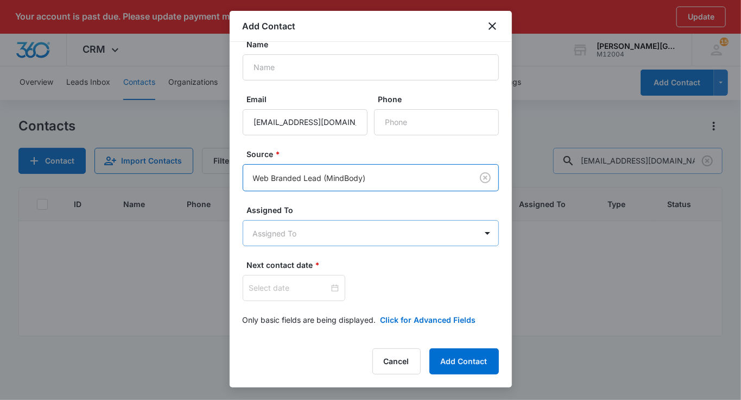
click at [298, 245] on body "Your account is past due. Please update payment method to avoid an interruption…" at bounding box center [370, 215] width 741 height 431
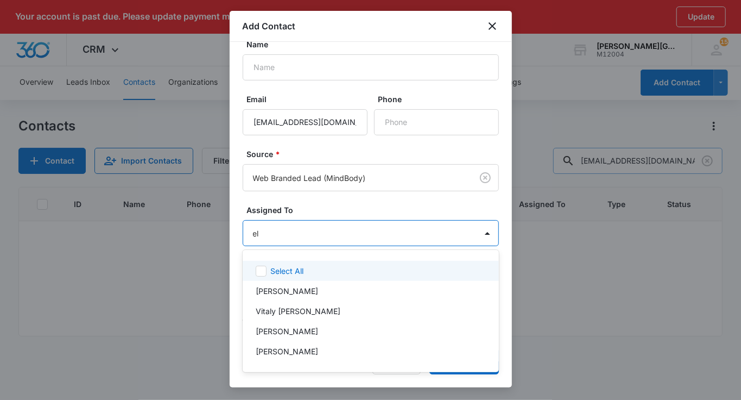
type input "eli"
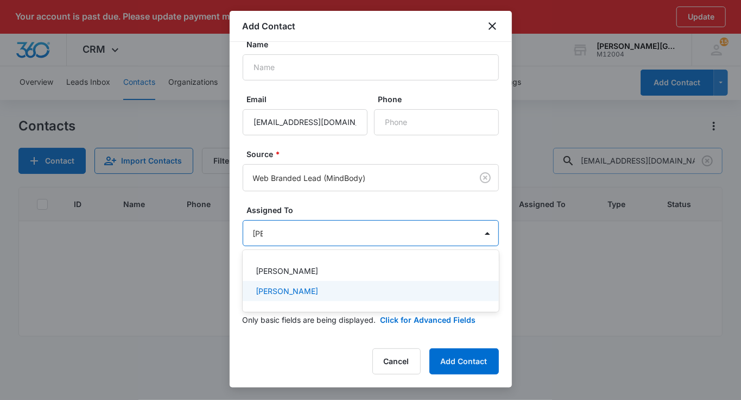
click at [296, 286] on p "[PERSON_NAME]" at bounding box center [287, 290] width 62 height 11
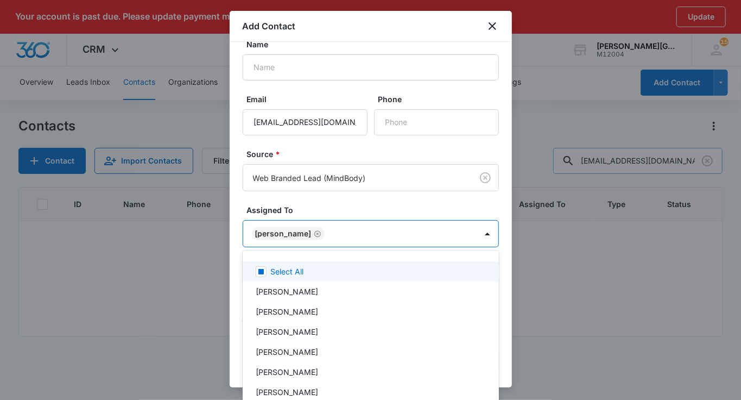
click at [318, 214] on div at bounding box center [370, 200] width 741 height 400
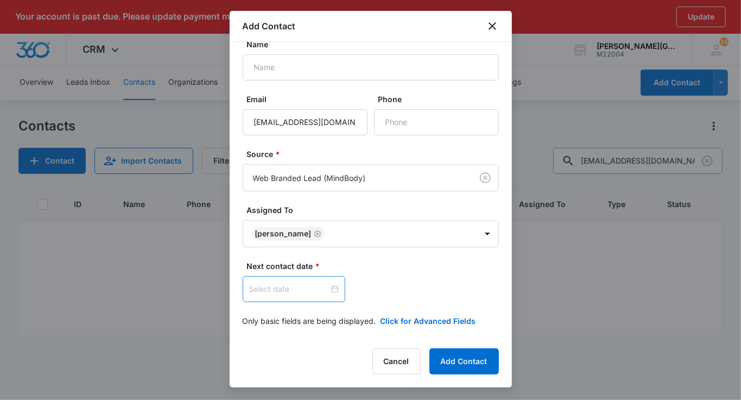
click at [276, 292] on input at bounding box center [289, 289] width 80 height 12
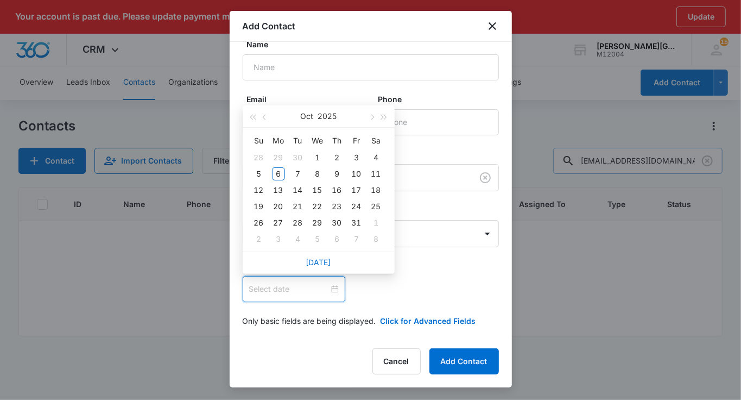
click at [317, 267] on div "Today" at bounding box center [319, 262] width 152 height 22
click at [320, 262] on link "Today" at bounding box center [318, 261] width 25 height 9
type input "Oct 6, 2025"
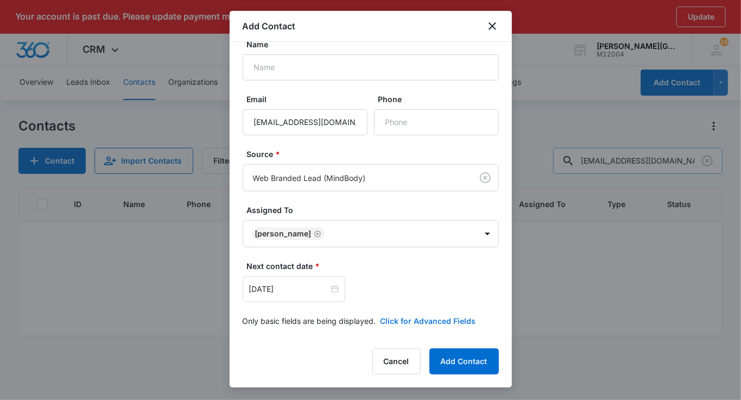
click at [396, 322] on button "Click for Advanced Fields" at bounding box center [429, 320] width 96 height 11
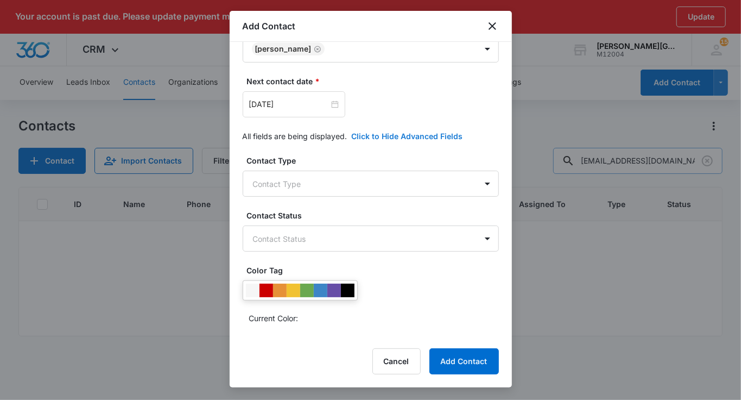
scroll to position [201, 0]
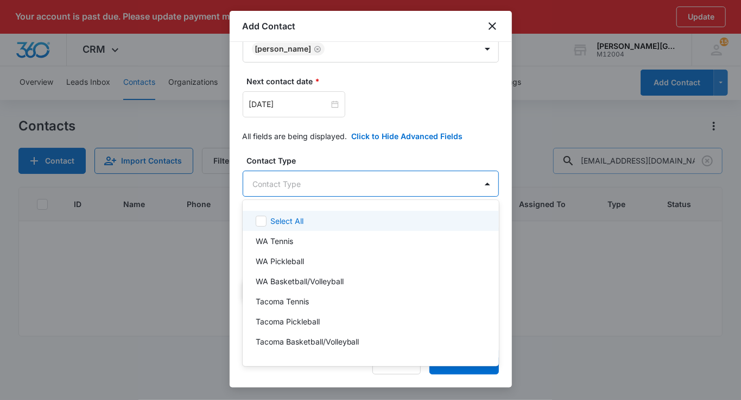
click at [309, 182] on body "Your account is past due. Please update payment method to avoid an interruption…" at bounding box center [370, 200] width 741 height 400
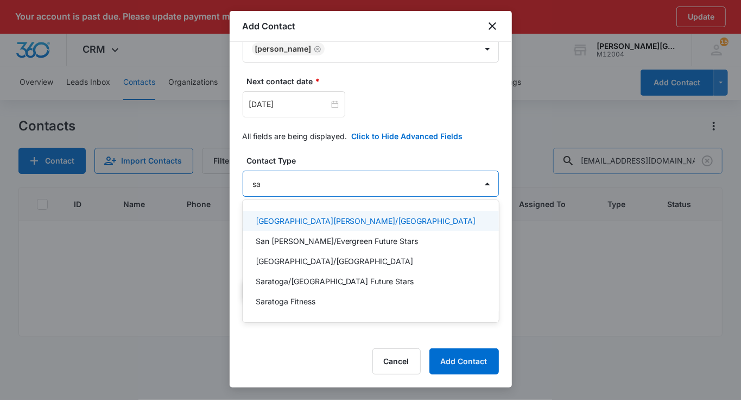
type input "sar"
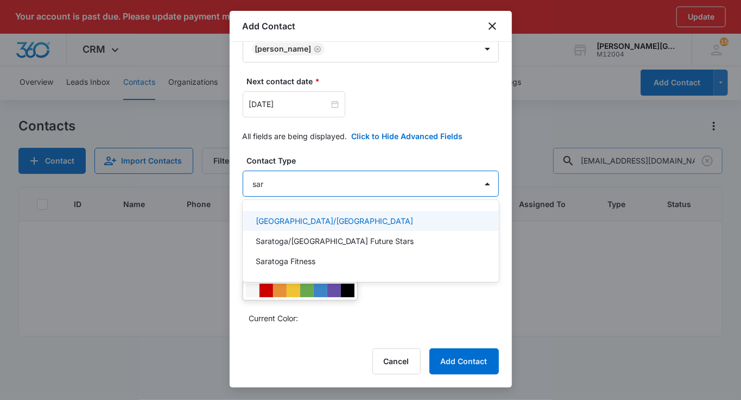
click at [290, 213] on div "Saratoga/West Valley College" at bounding box center [371, 221] width 256 height 20
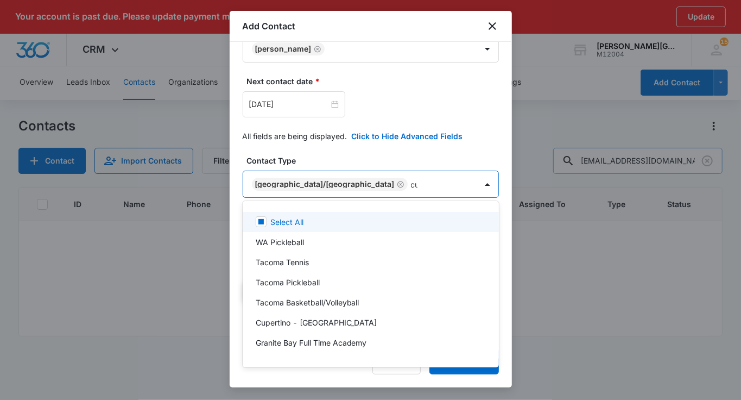
type input "cup"
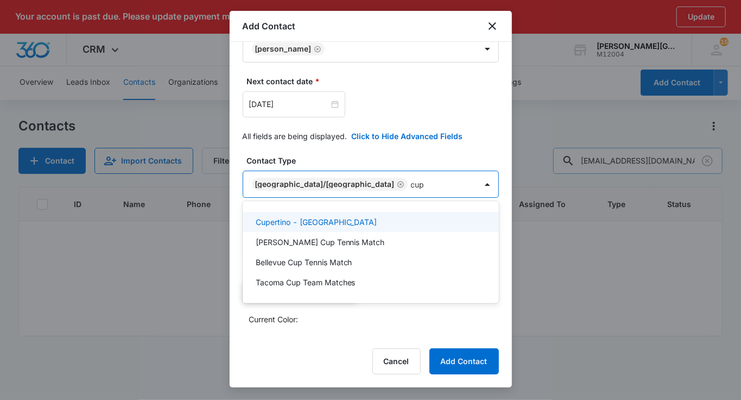
click at [282, 214] on div "Cupertino - De Anza College" at bounding box center [371, 222] width 256 height 20
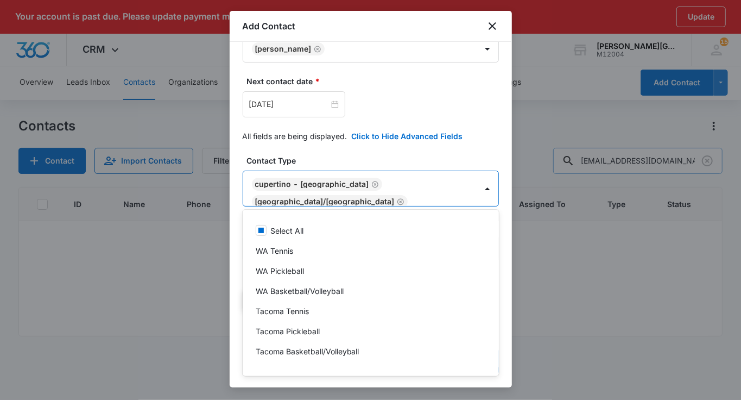
click at [318, 162] on div at bounding box center [370, 200] width 741 height 400
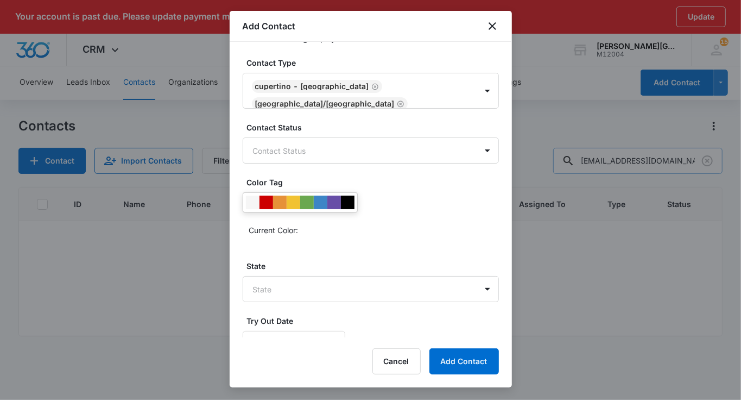
scroll to position [310, 0]
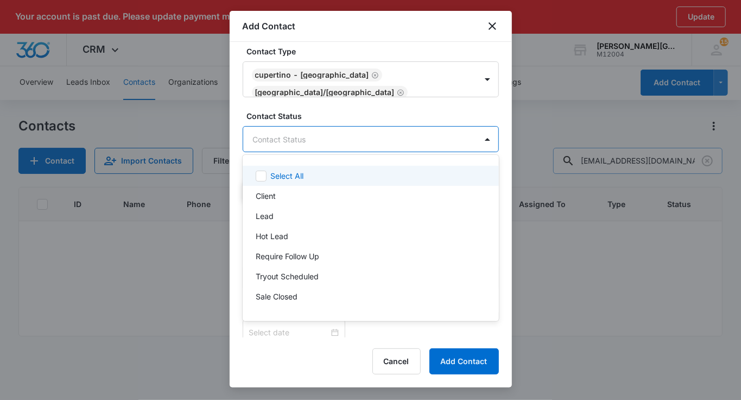
drag, startPoint x: 299, startPoint y: 133, endPoint x: 295, endPoint y: 151, distance: 18.7
click at [298, 133] on body "Your account is past due. Please update payment method to avoid an interruption…" at bounding box center [370, 200] width 741 height 400
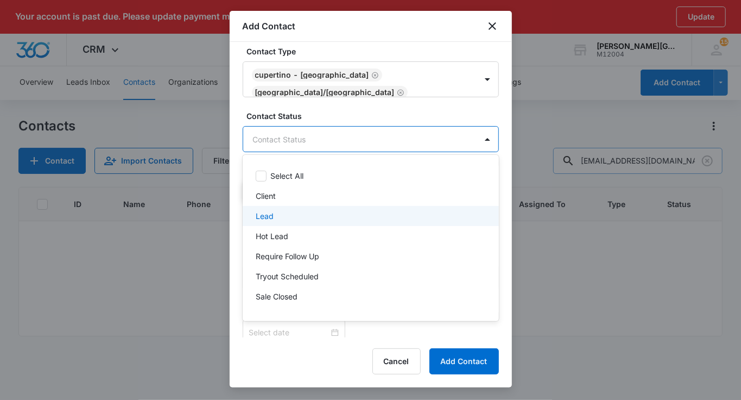
click at [279, 211] on div "Lead" at bounding box center [370, 215] width 228 height 11
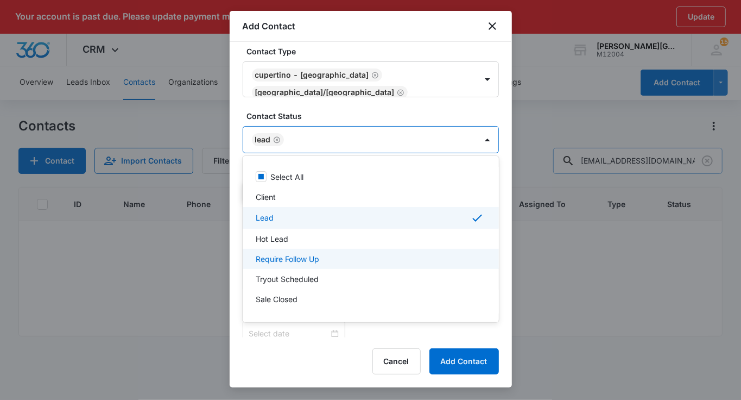
click at [310, 263] on p "Require Follow Up" at bounding box center [288, 258] width 64 height 11
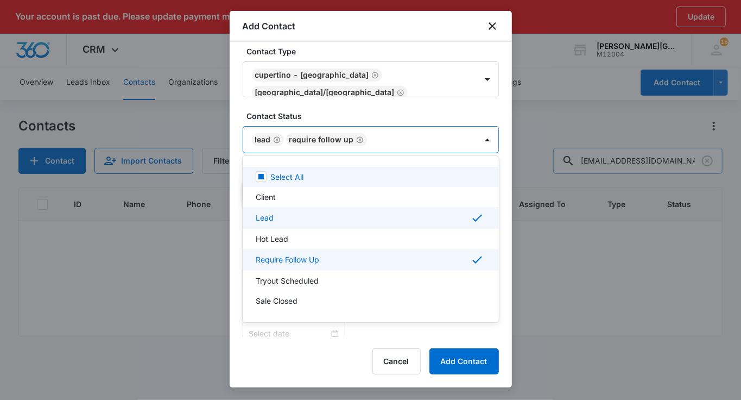
click at [345, 113] on div at bounding box center [370, 200] width 741 height 400
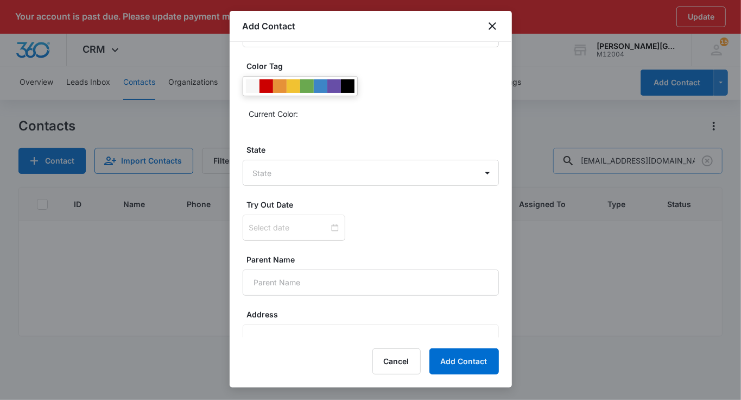
scroll to position [423, 0]
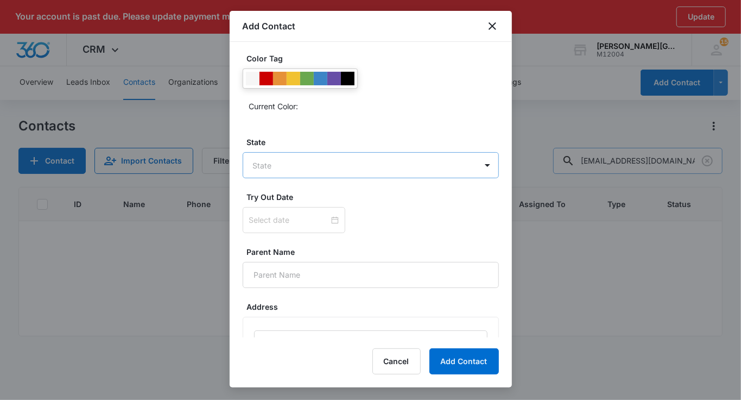
click at [313, 167] on body "Your account is past due. Please update payment method to avoid an interruption…" at bounding box center [370, 215] width 741 height 431
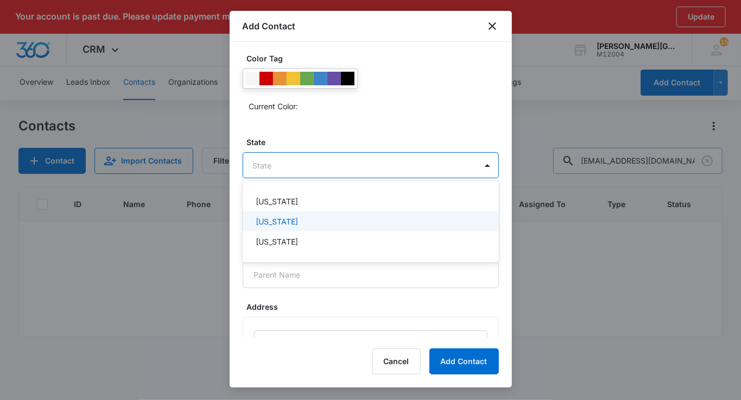
click at [289, 216] on p "[US_STATE]" at bounding box center [277, 221] width 42 height 11
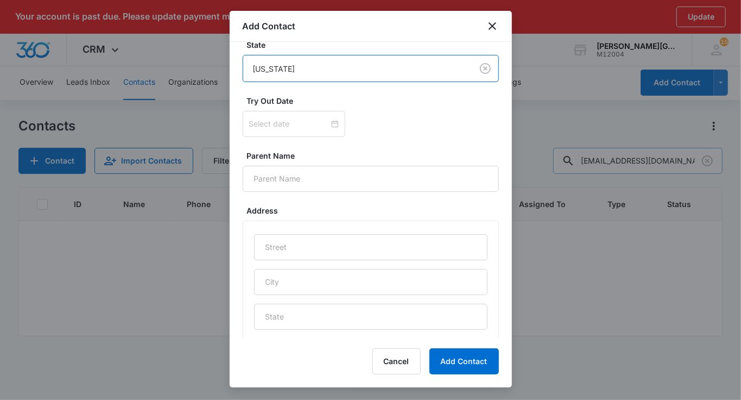
scroll to position [520, 0]
click at [323, 177] on input "Parent Name" at bounding box center [371, 179] width 256 height 26
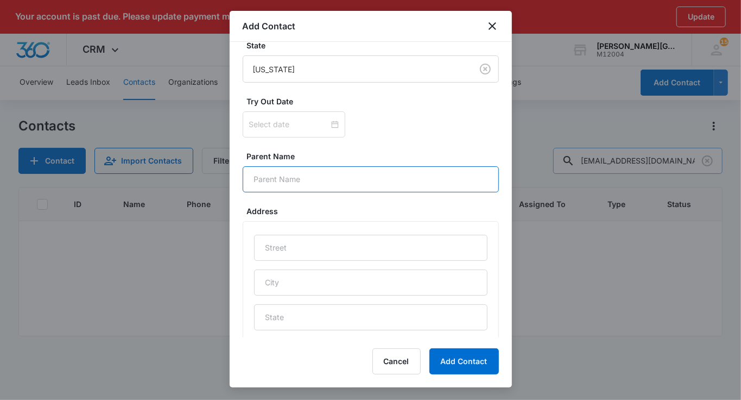
paste input "Sara Dicke"
type input "Sara Dicke"
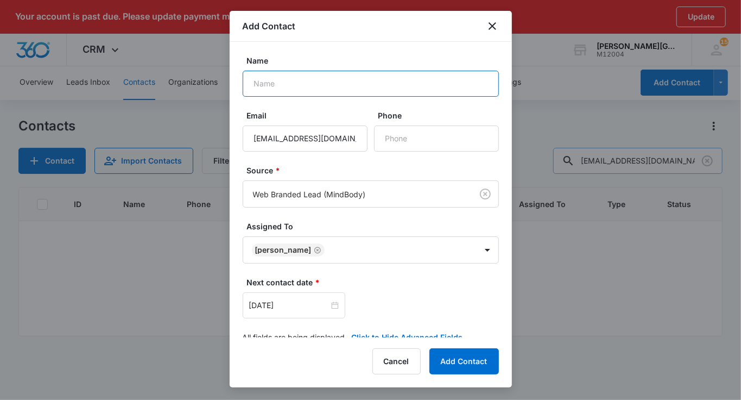
click at [317, 81] on input "Name" at bounding box center [371, 84] width 256 height 26
paste input "Kyle Dicke"
click at [271, 84] on input "Kyle Dicke" at bounding box center [371, 84] width 256 height 26
type input "Kyle & Ryan Dicke"
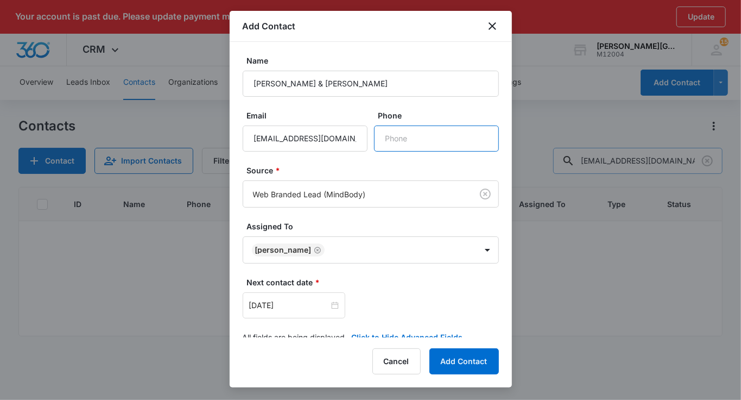
click at [452, 146] on input "Phone" at bounding box center [436, 138] width 125 height 26
paste input "(617) 331-8185"
type input "(617) 331-8185"
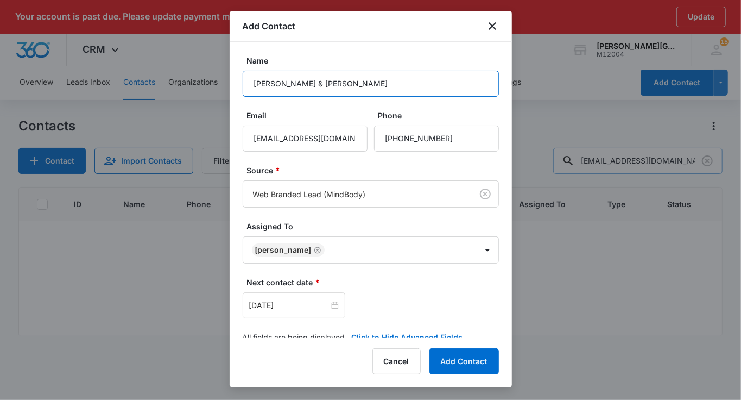
click at [338, 86] on input "Kyle & Ryan Dicke" at bounding box center [371, 84] width 256 height 26
click at [254, 83] on input "Kyle & Ryan Dicke" at bounding box center [371, 84] width 256 height 26
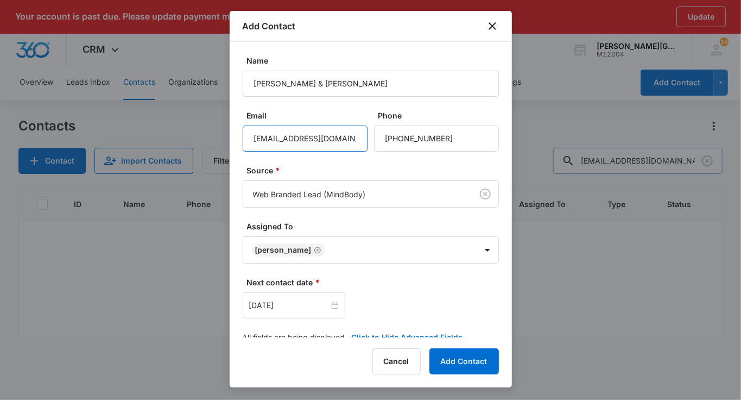
click at [355, 141] on input "schan330@gmail.com" at bounding box center [305, 138] width 125 height 26
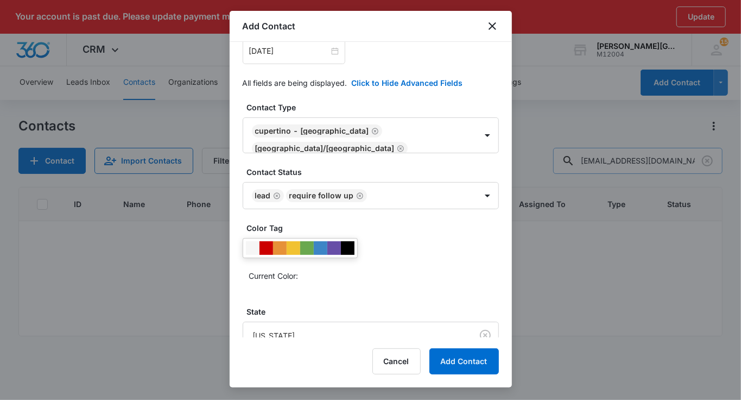
scroll to position [261, 0]
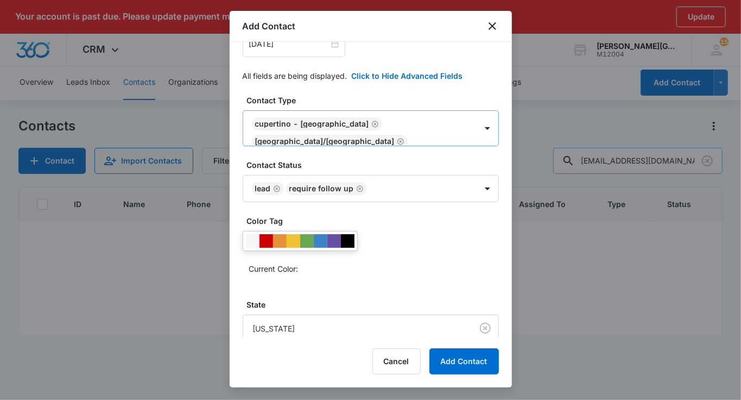
click at [372, 121] on icon "Remove Cupertino - De Anza College" at bounding box center [375, 124] width 7 height 7
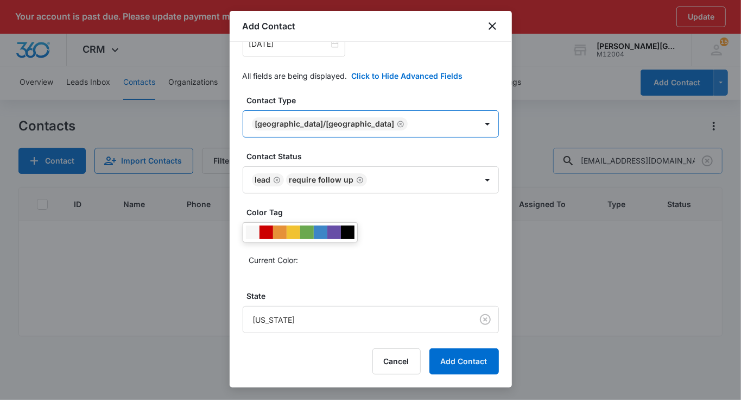
scroll to position [0, 0]
click at [397, 120] on icon "Remove Saratoga/West Valley College" at bounding box center [401, 124] width 8 height 8
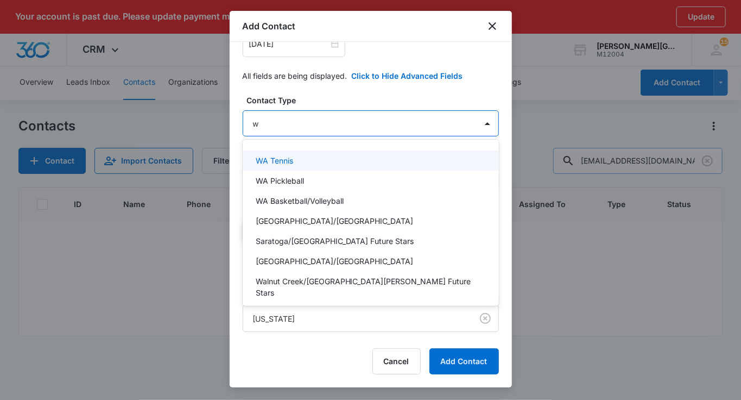
type input "wa"
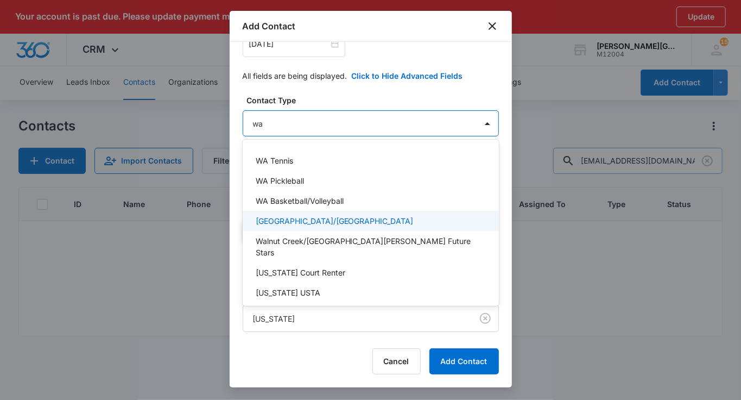
click at [301, 215] on p "Walnut Creek/Las Lomas High School" at bounding box center [335, 220] width 158 height 11
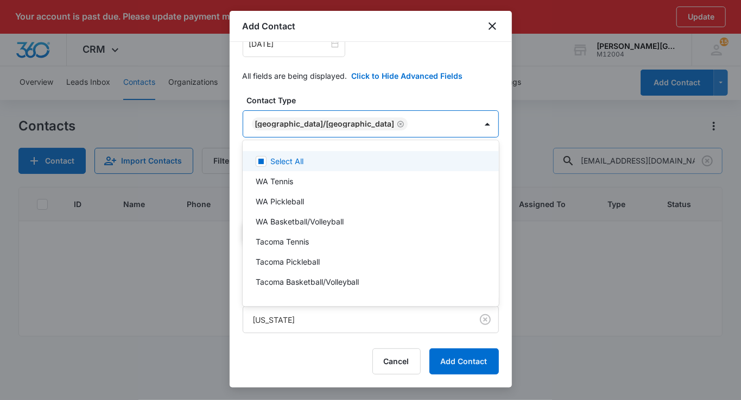
click at [317, 115] on div at bounding box center [370, 200] width 741 height 400
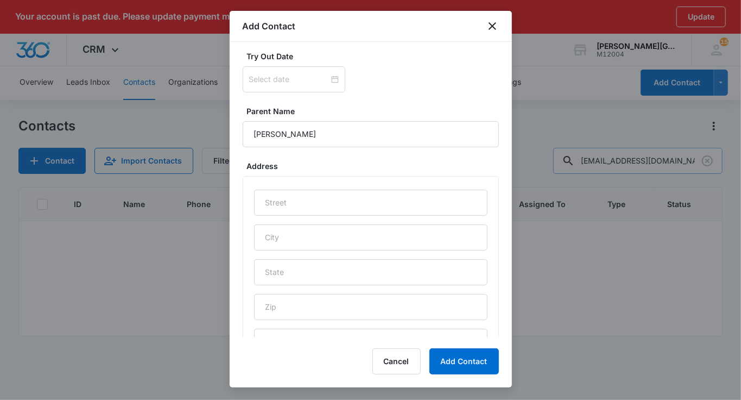
scroll to position [578, 0]
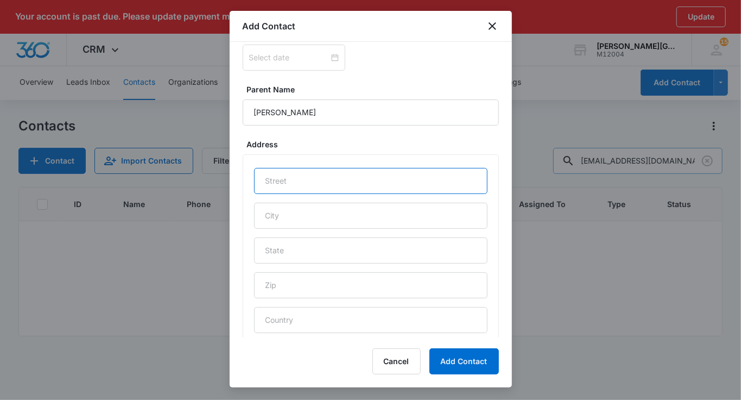
click at [309, 174] on input "text" at bounding box center [370, 181] width 233 height 26
paste input "2131 Hillview Drive"
type input "2131 Hillview Drive"
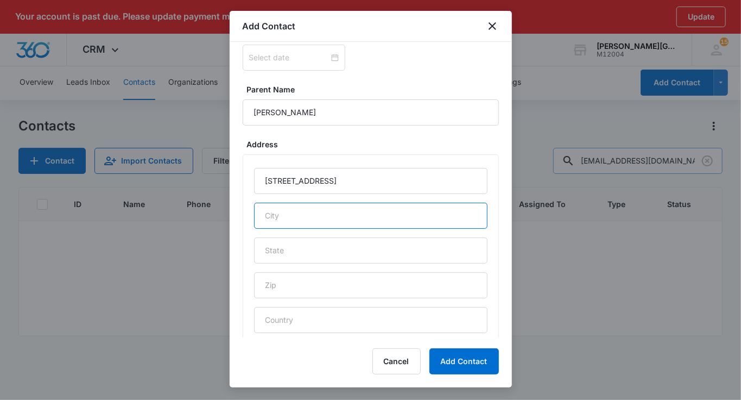
click at [283, 210] on input "text" at bounding box center [370, 216] width 233 height 26
type input "Walnut Creek"
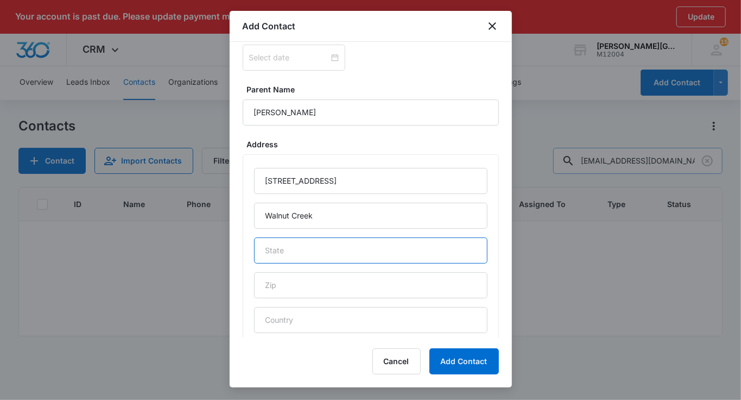
click at [290, 245] on input "text" at bounding box center [370, 250] width 233 height 26
type input "CA"
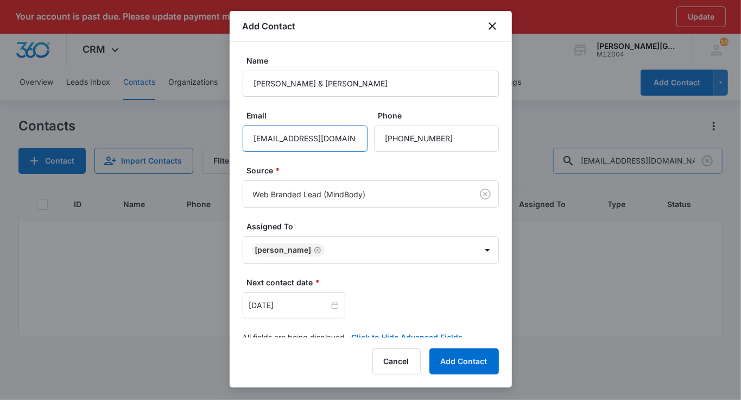
click at [301, 135] on input "schan330@gmail.com" at bounding box center [305, 138] width 125 height 26
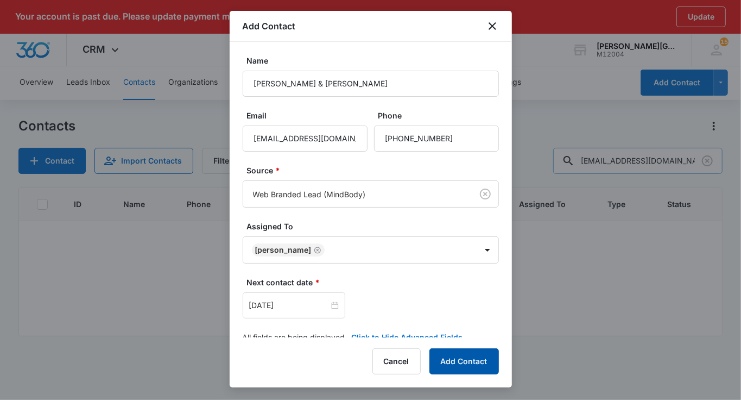
click at [457, 364] on button "Add Contact" at bounding box center [463, 361] width 69 height 26
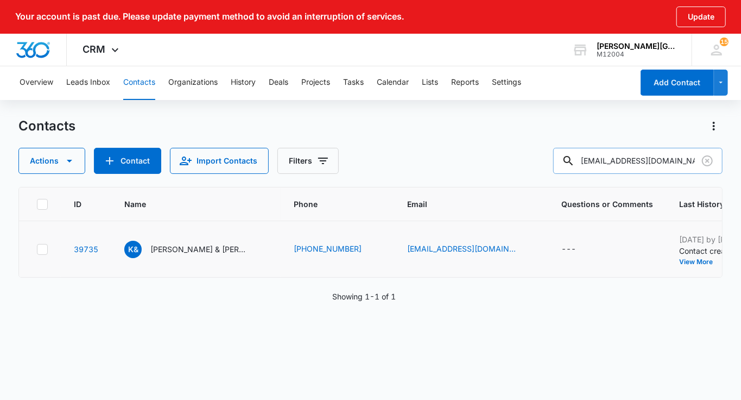
click at [720, 265] on button "Add History" at bounding box center [746, 261] width 52 height 7
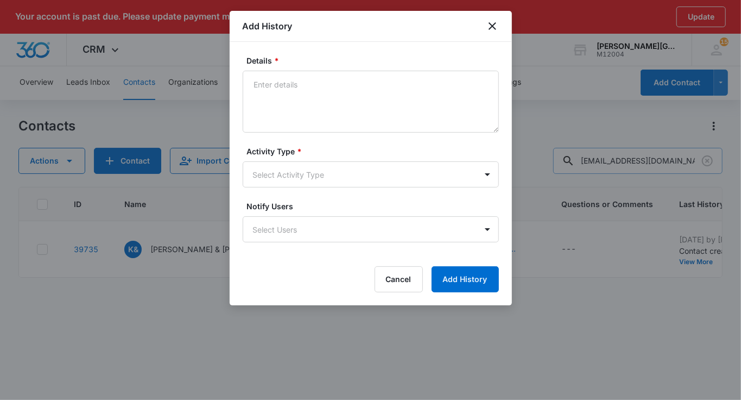
click at [362, 149] on label "Activity Type *" at bounding box center [375, 151] width 256 height 11
click at [352, 121] on textarea "Details *" at bounding box center [371, 102] width 256 height 62
paste textarea "Hello Sara, Hope this email finds you well! We noticed that you created account…"
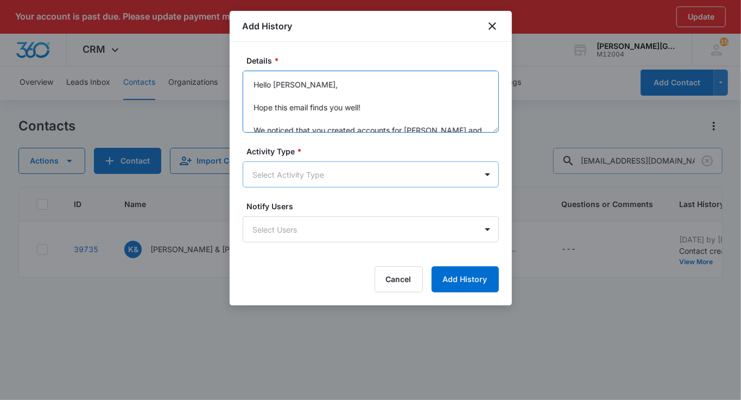
scroll to position [117, 0]
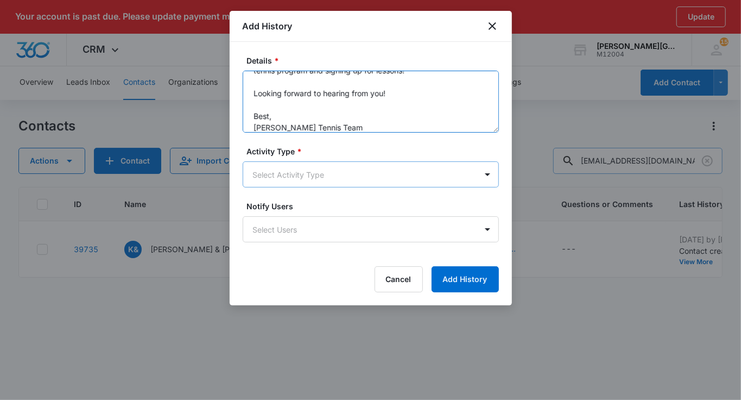
type textarea "Hello Sara, Hope this email finds you well! We noticed that you created account…"
click at [323, 180] on body "Your account is past due. Please update payment method to avoid an interruption…" at bounding box center [370, 215] width 741 height 431
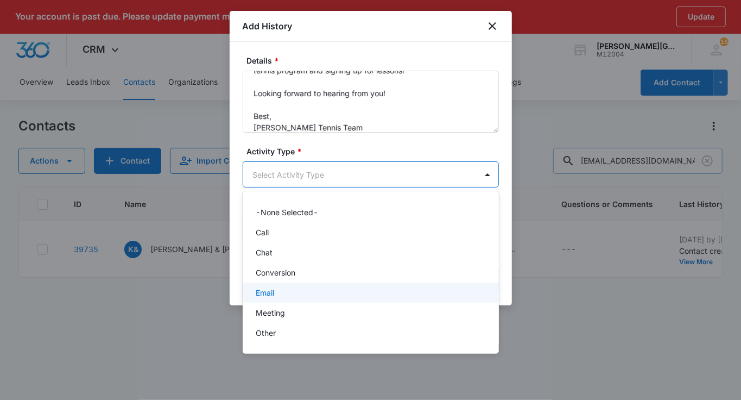
click at [298, 288] on div "Email" at bounding box center [370, 292] width 228 height 11
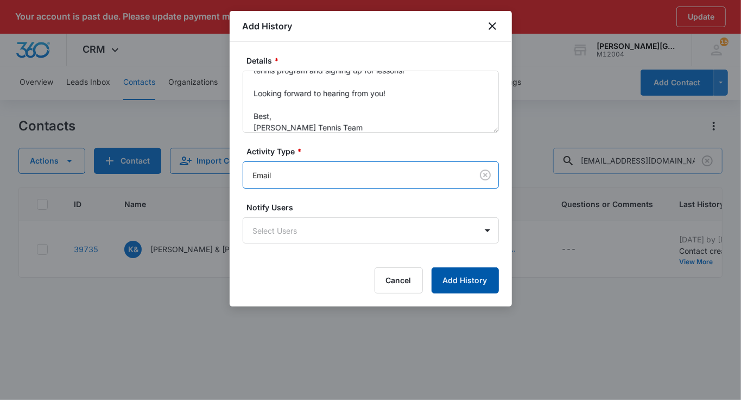
click at [482, 278] on button "Add History" at bounding box center [465, 280] width 67 height 26
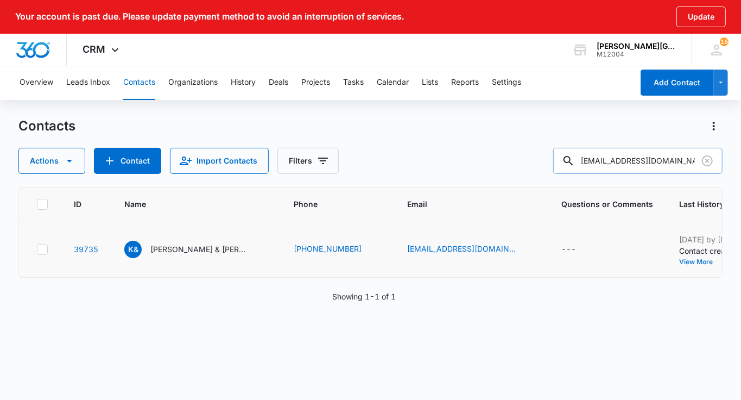
click at [679, 265] on button "View More" at bounding box center [699, 261] width 41 height 7
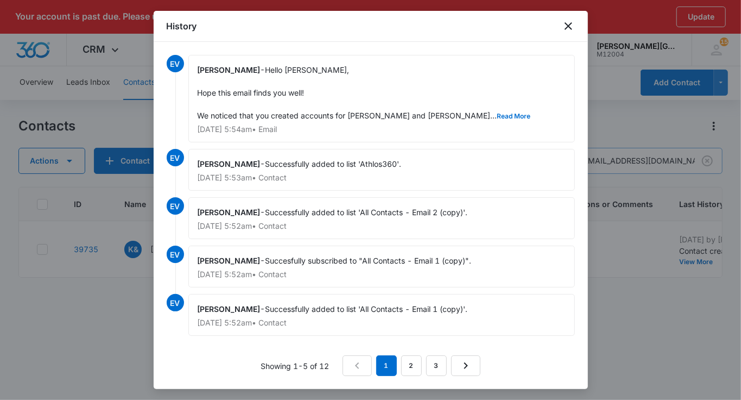
click at [693, 331] on div at bounding box center [370, 200] width 741 height 400
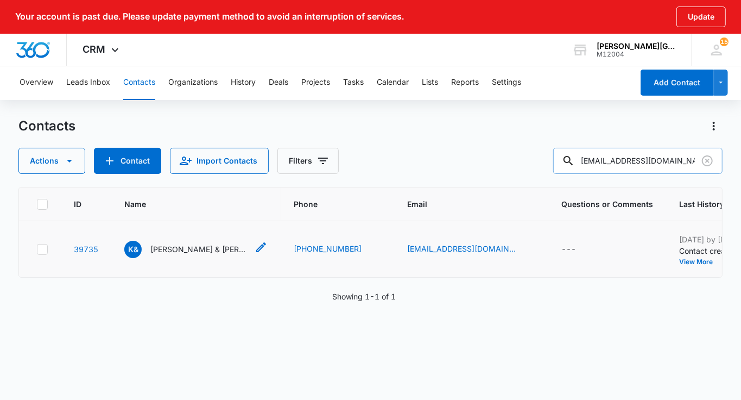
click at [168, 255] on p "Kyle & Ryan Dicke" at bounding box center [199, 248] width 98 height 11
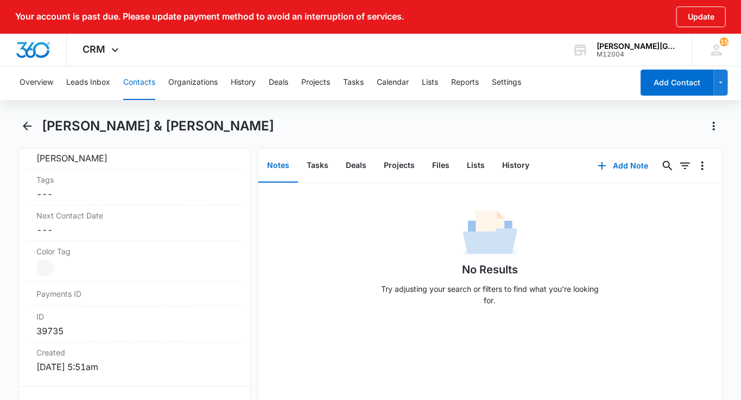
scroll to position [592, 0]
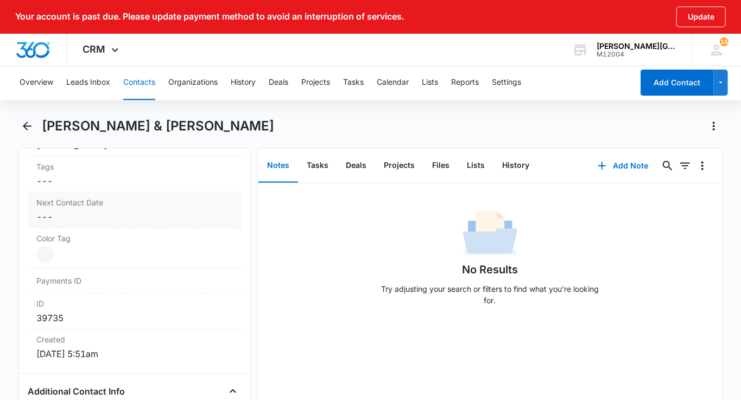
click at [109, 210] on dd "Cancel Save Changes ---" at bounding box center [134, 216] width 197 height 13
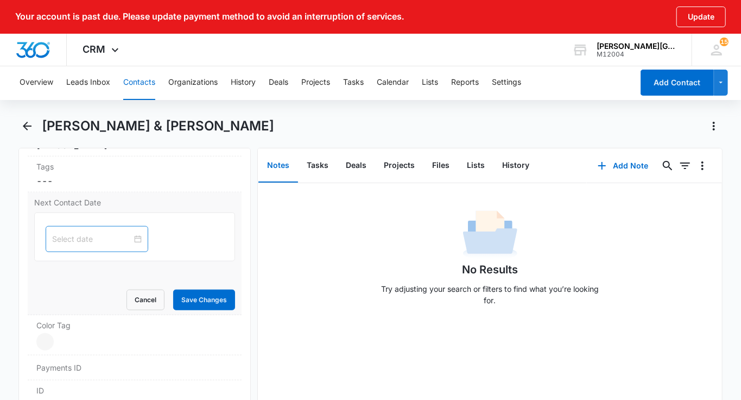
click at [94, 233] on input at bounding box center [92, 239] width 80 height 12
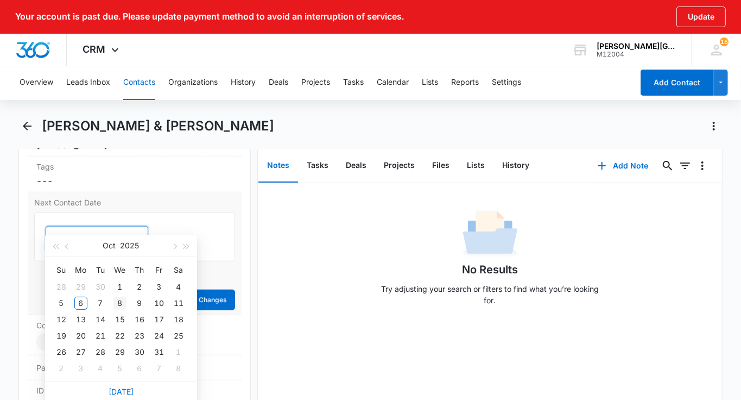
type input "Oct 8, 2025"
click at [115, 302] on div "8" at bounding box center [119, 302] width 13 height 13
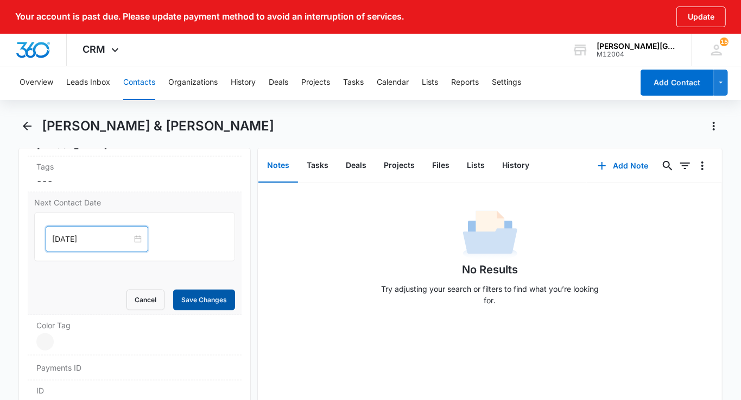
click at [203, 289] on button "Save Changes" at bounding box center [204, 299] width 62 height 21
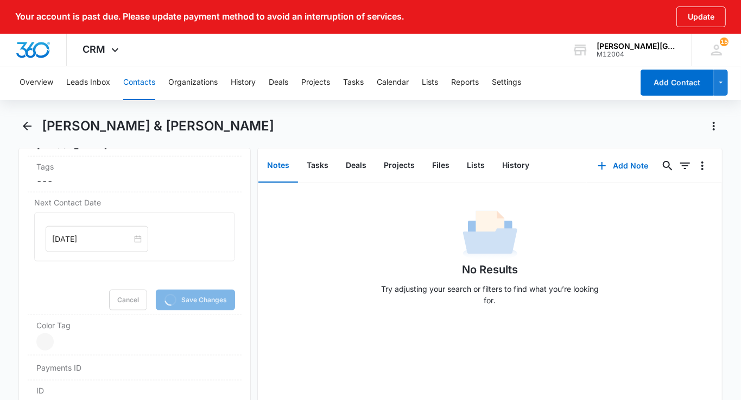
click at [134, 83] on button "Contacts" at bounding box center [139, 82] width 32 height 35
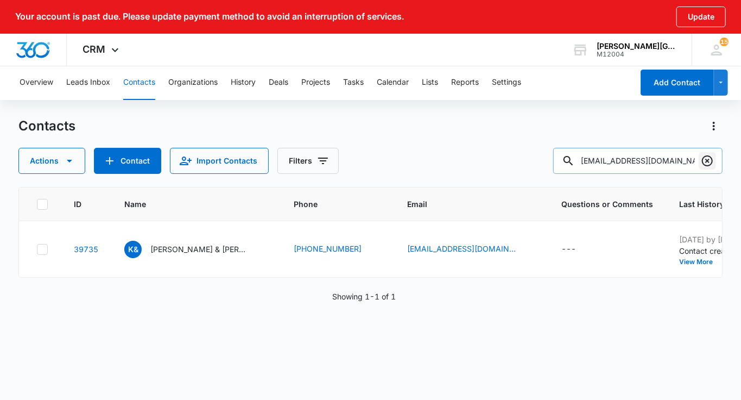
click at [703, 155] on icon "Clear" at bounding box center [707, 160] width 13 height 13
